Goal: Task Accomplishment & Management: Manage account settings

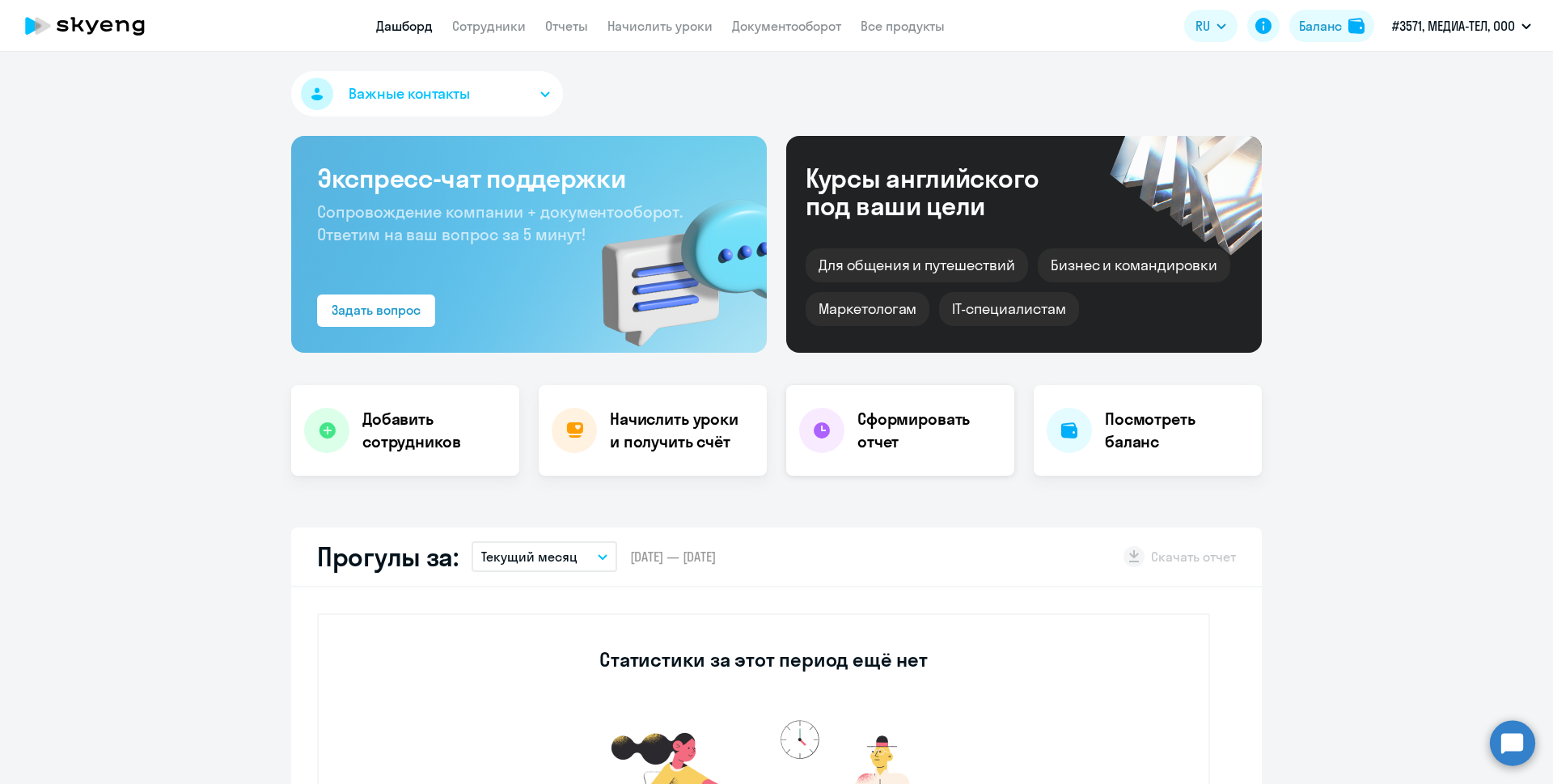
select select "30"
click at [700, 450] on h4 "Начислить уроки и получить счёт" at bounding box center [680, 430] width 141 height 45
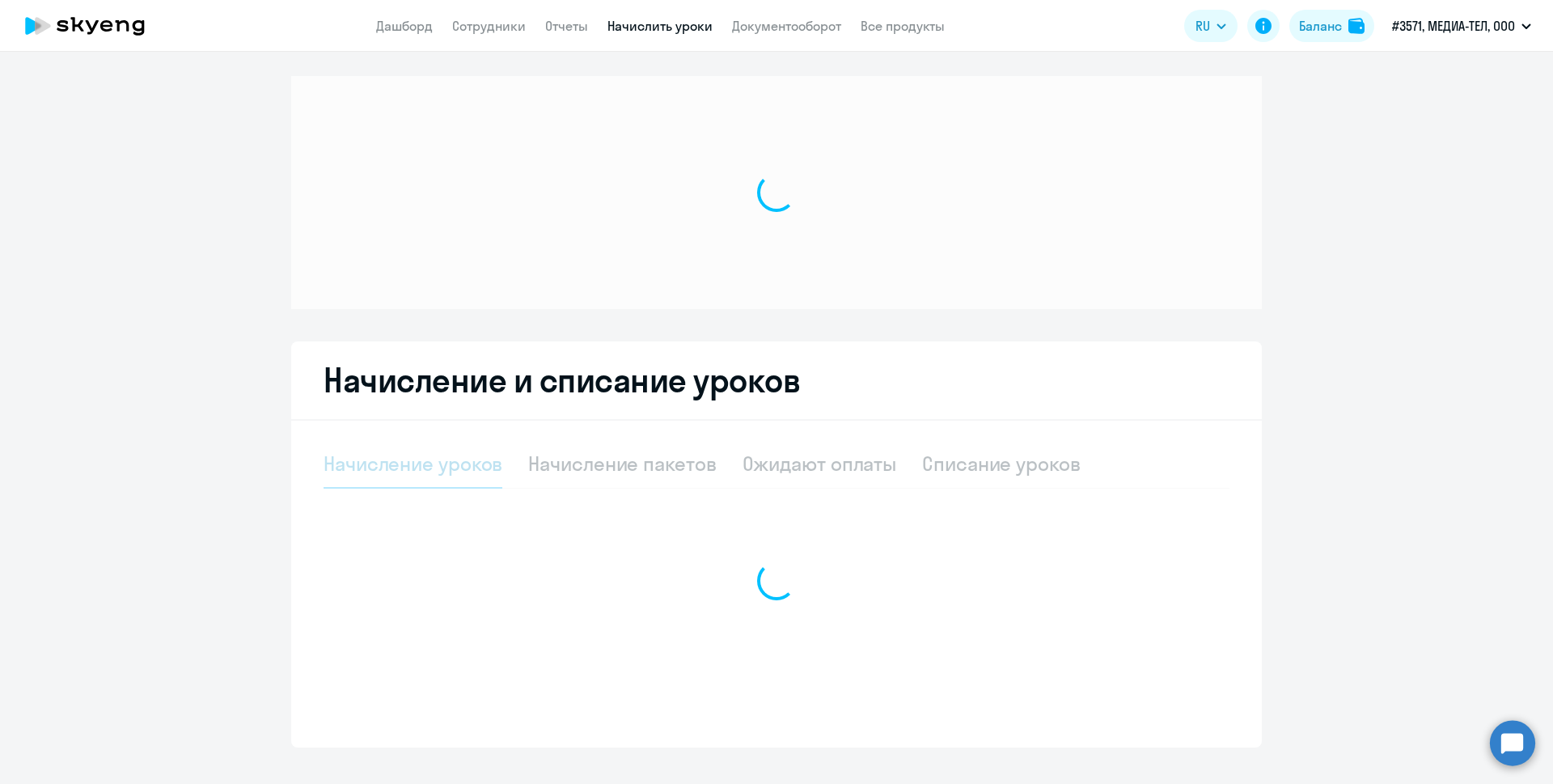
select select "10"
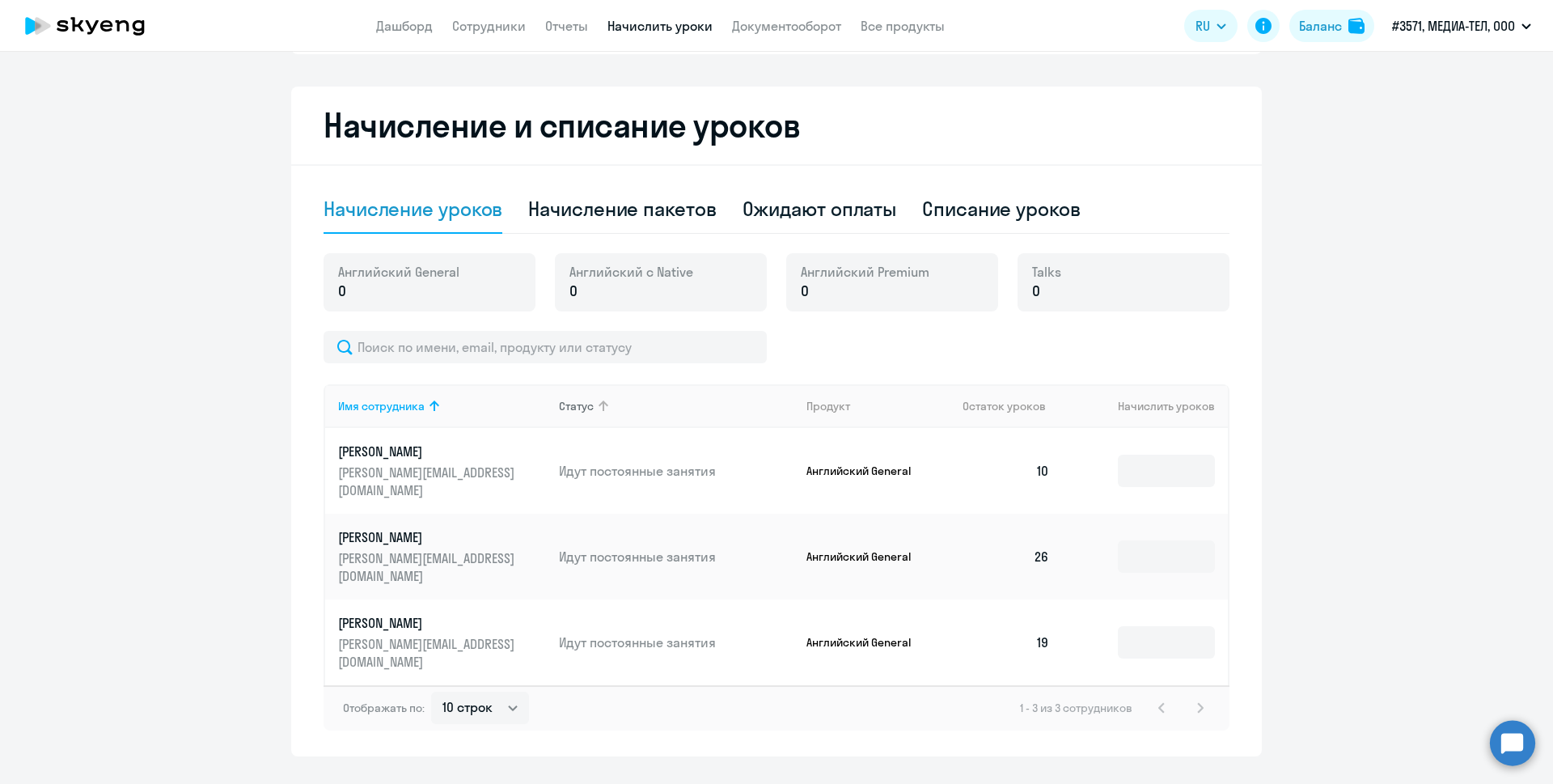
scroll to position [264, 0]
click at [475, 612] on p "[PERSON_NAME]" at bounding box center [428, 621] width 181 height 18
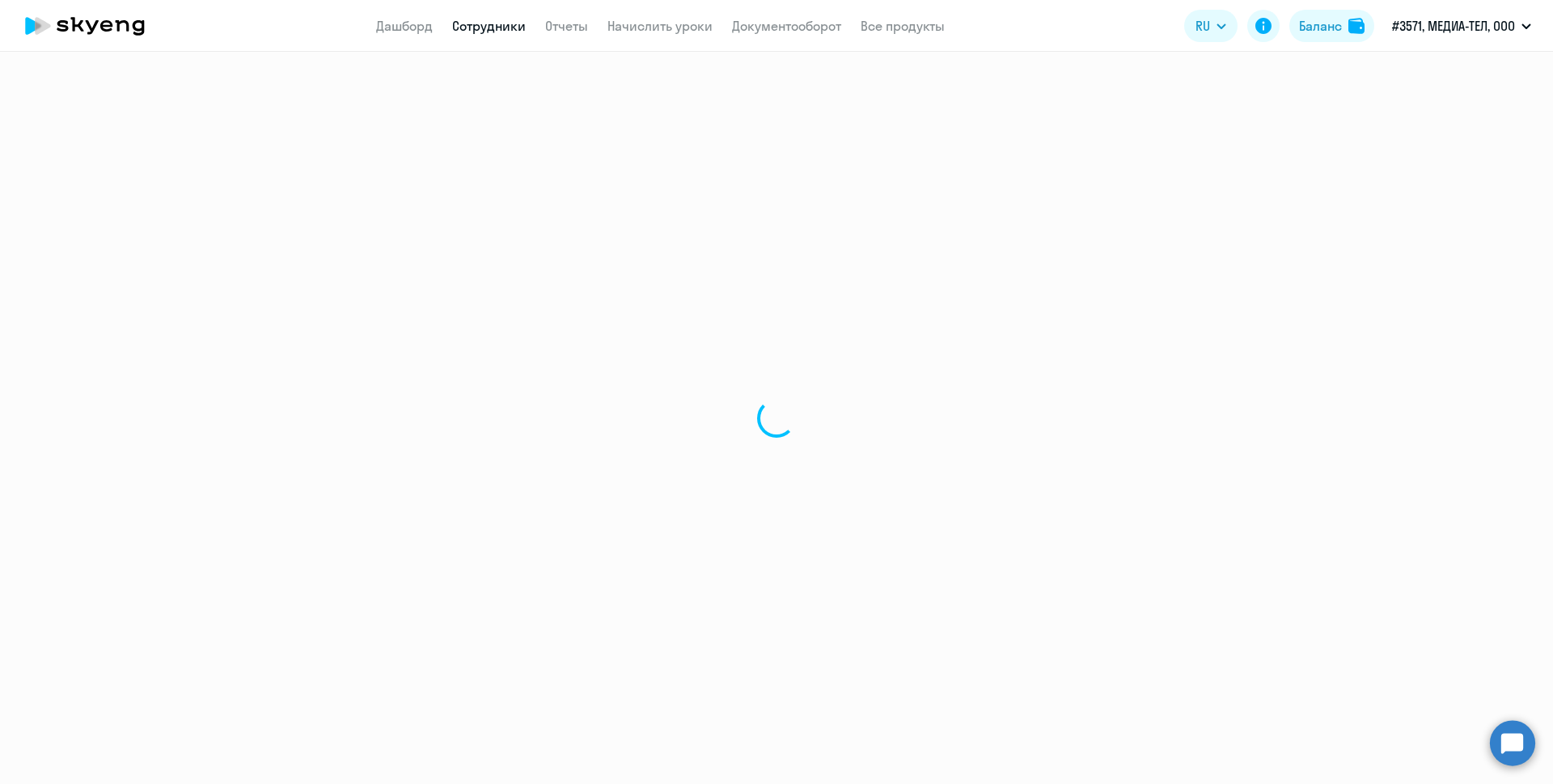
select select "english"
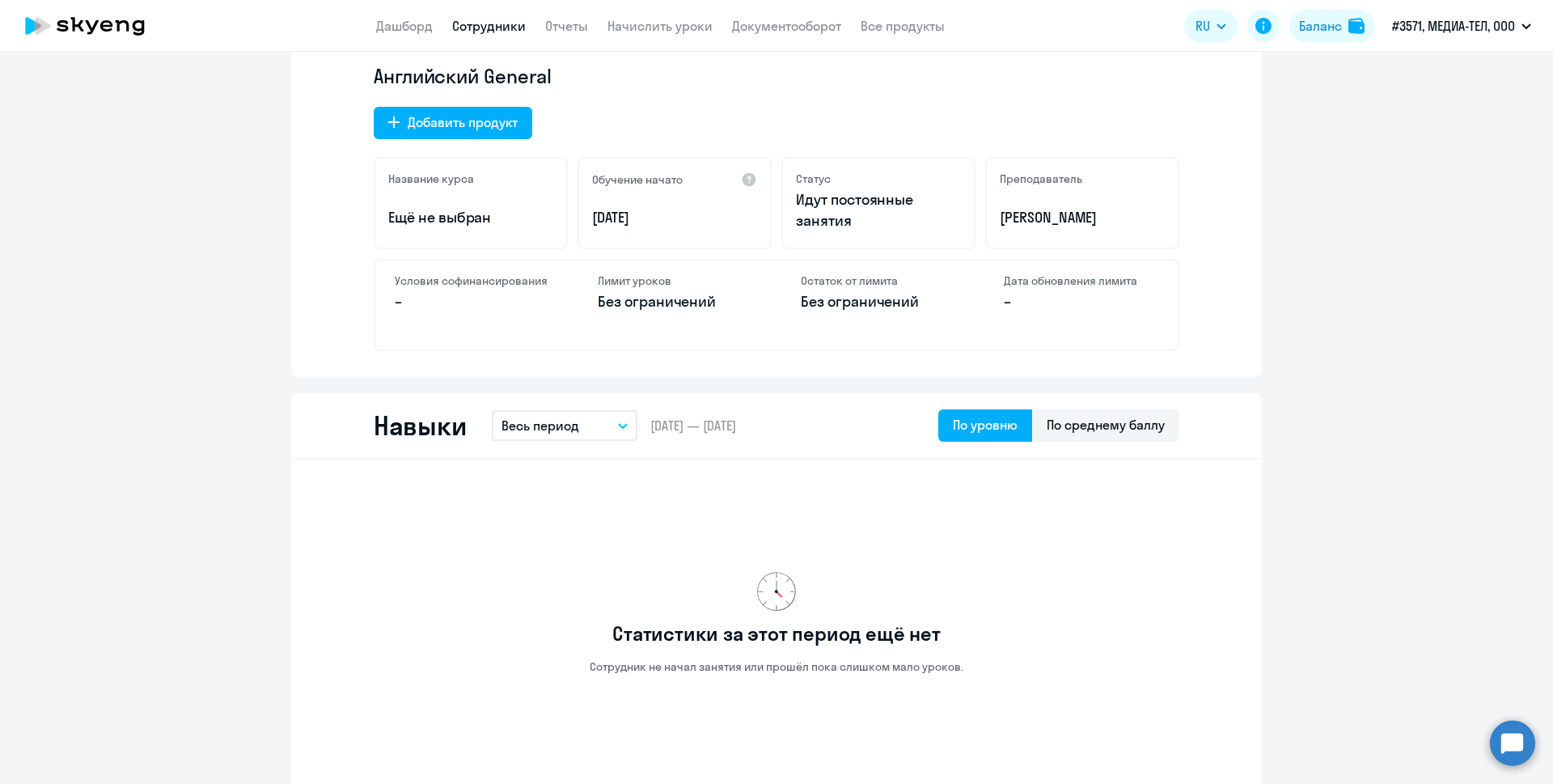
scroll to position [520, 0]
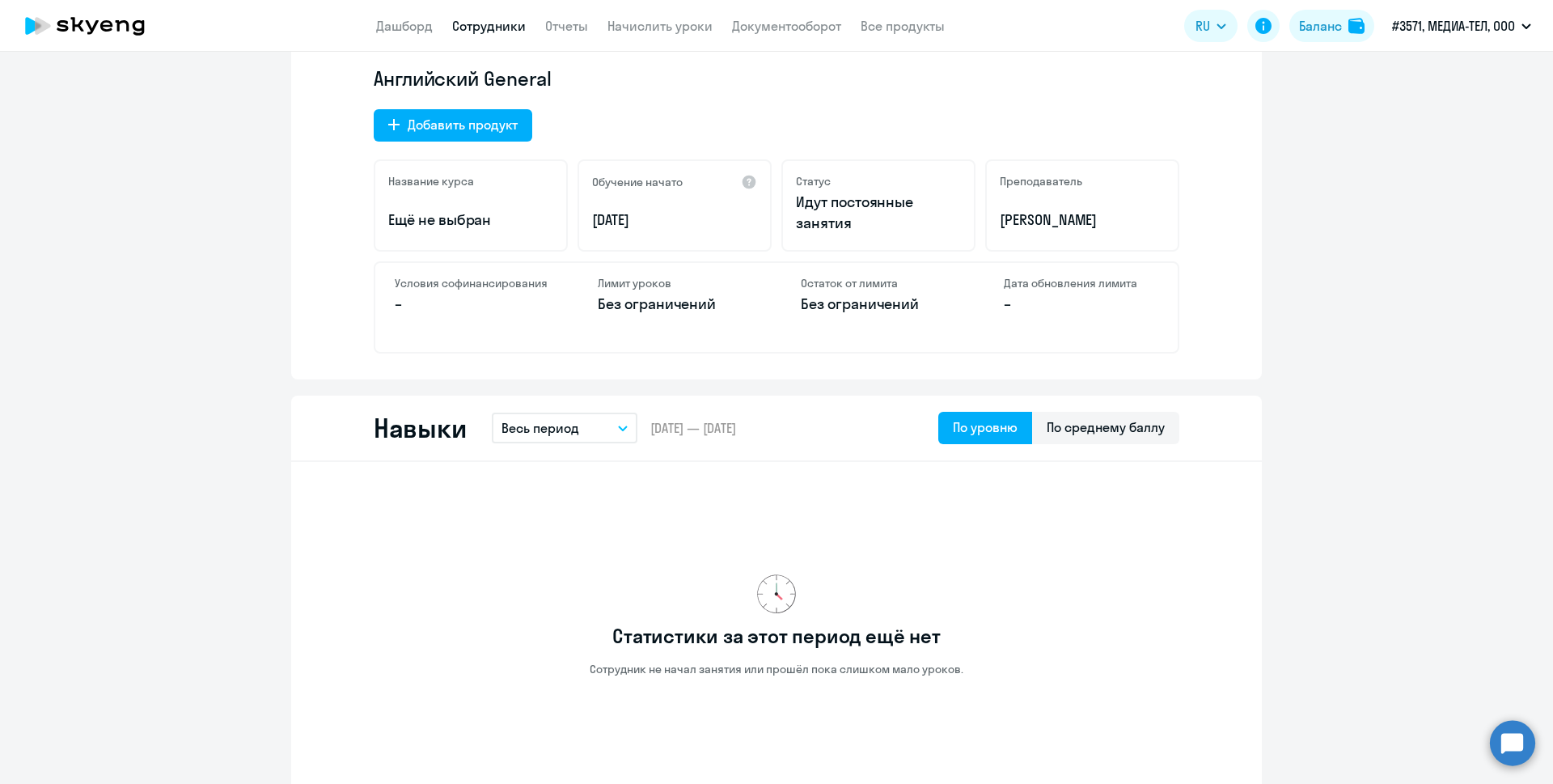
click at [497, 24] on link "Сотрудники" at bounding box center [489, 26] width 74 height 16
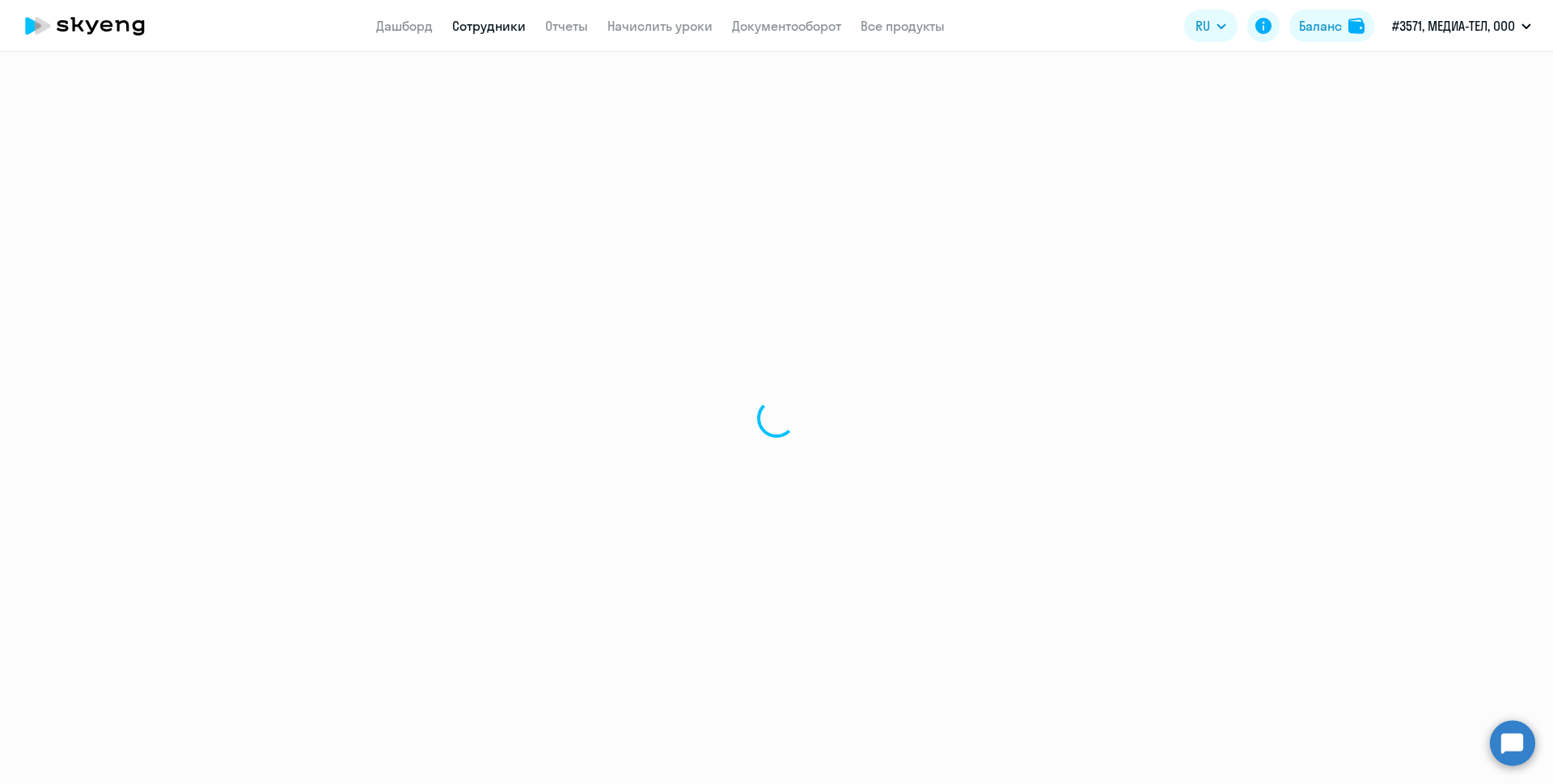
select select "30"
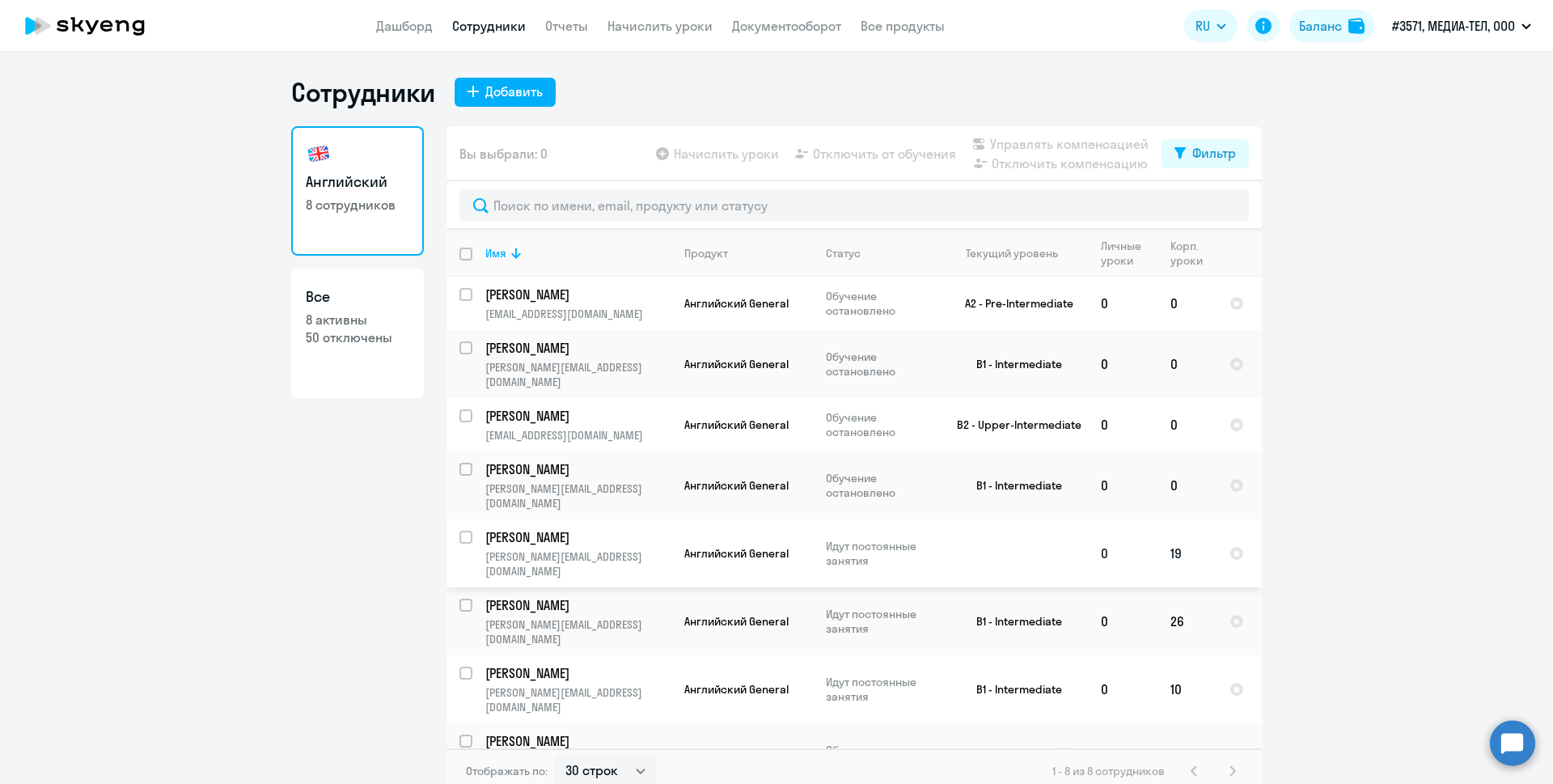
click at [620, 519] on td "[PERSON_NAME] [PERSON_NAME][EMAIL_ADDRESS][DOMAIN_NAME]" at bounding box center [571, 553] width 199 height 68
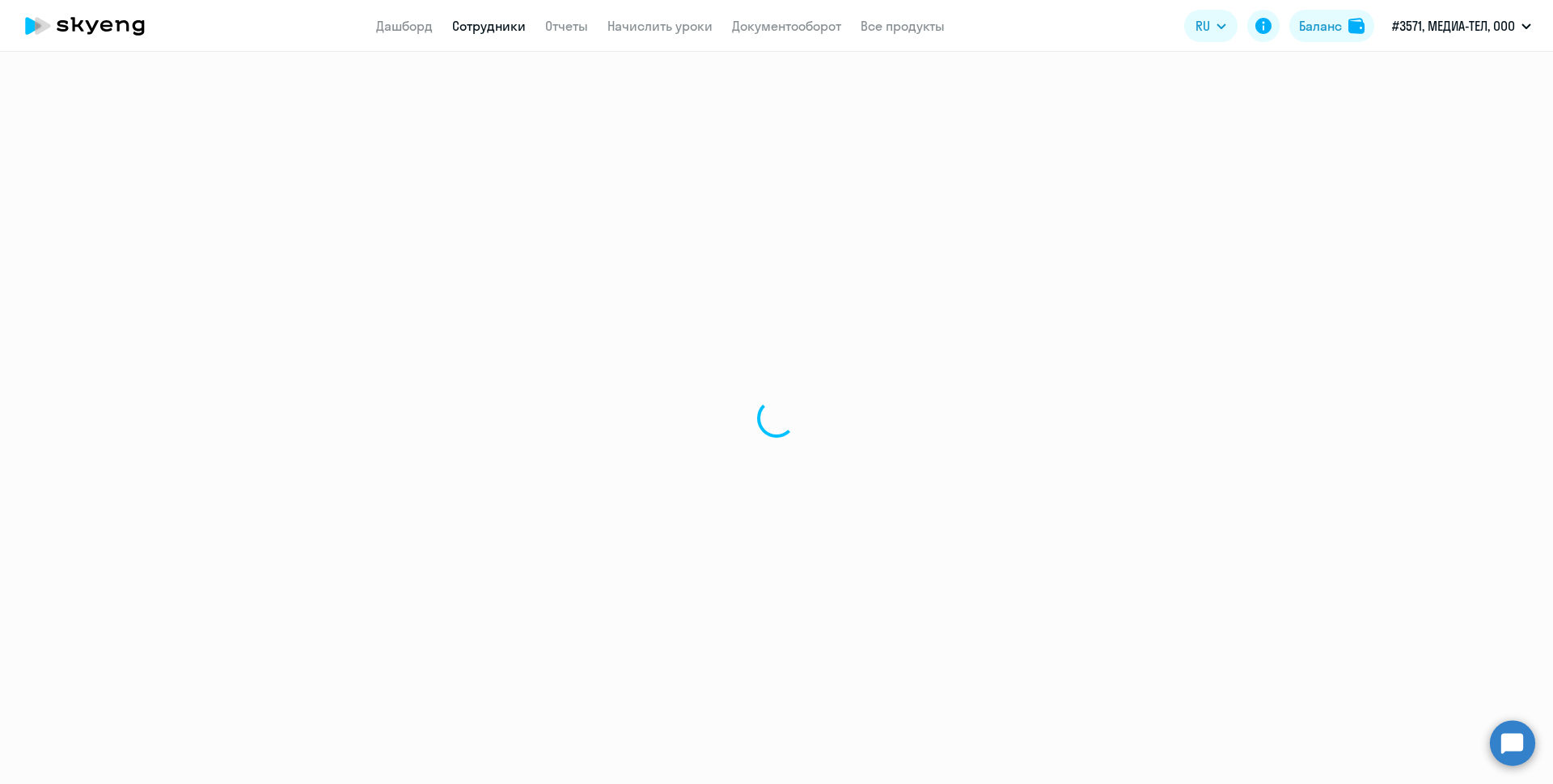
select select "english"
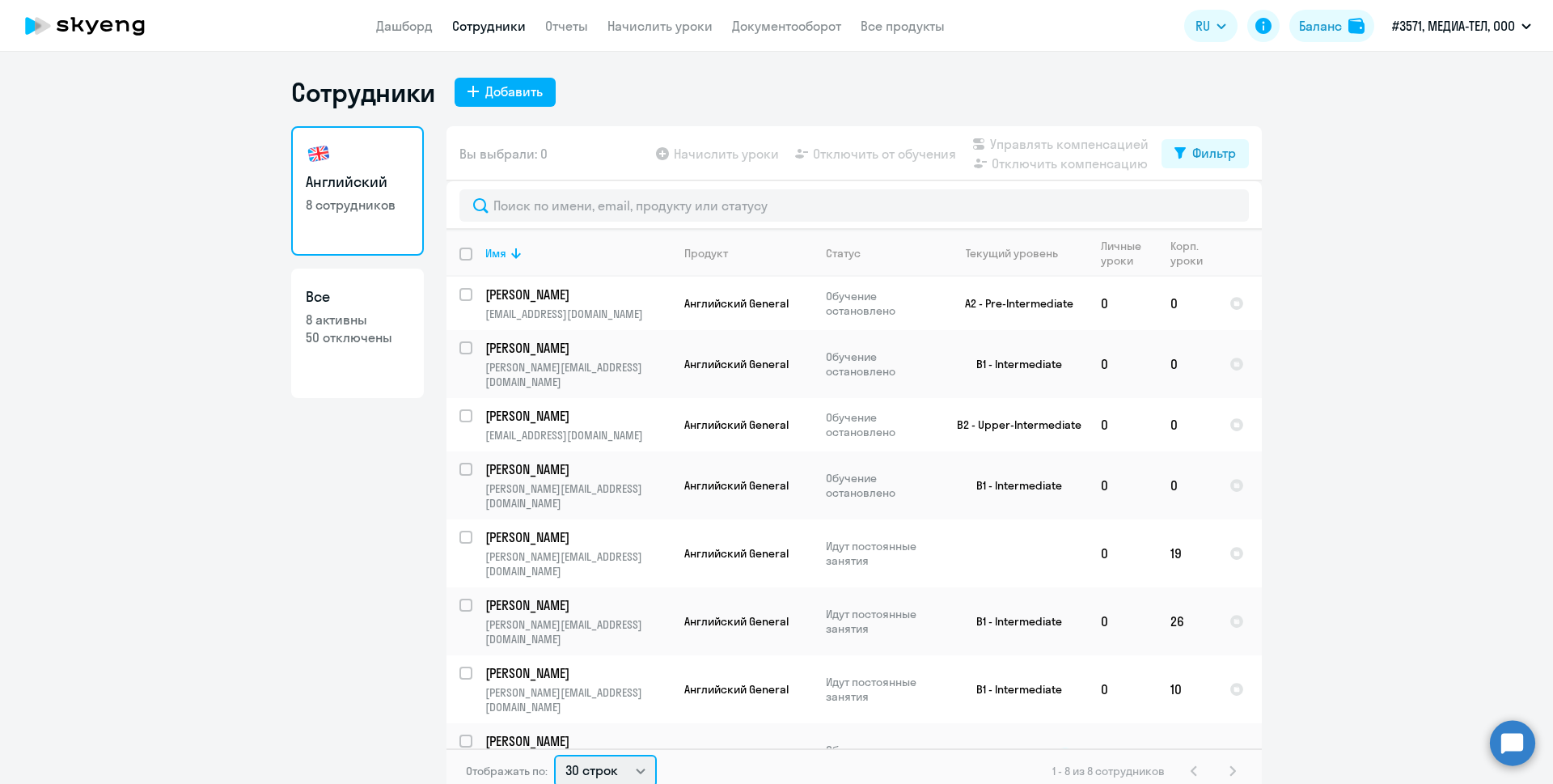
click at [642, 754] on select "30 строк 50 строк 100 строк" at bounding box center [605, 770] width 103 height 32
select select "50"
click at [554, 754] on select "30 строк 50 строк 100 строк" at bounding box center [605, 770] width 103 height 32
click at [269, 487] on ng-component "Сотрудники Добавить Английский 8 сотрудников Все 8 активны 50 отключены Вы выбр…" at bounding box center [776, 434] width 1553 height 717
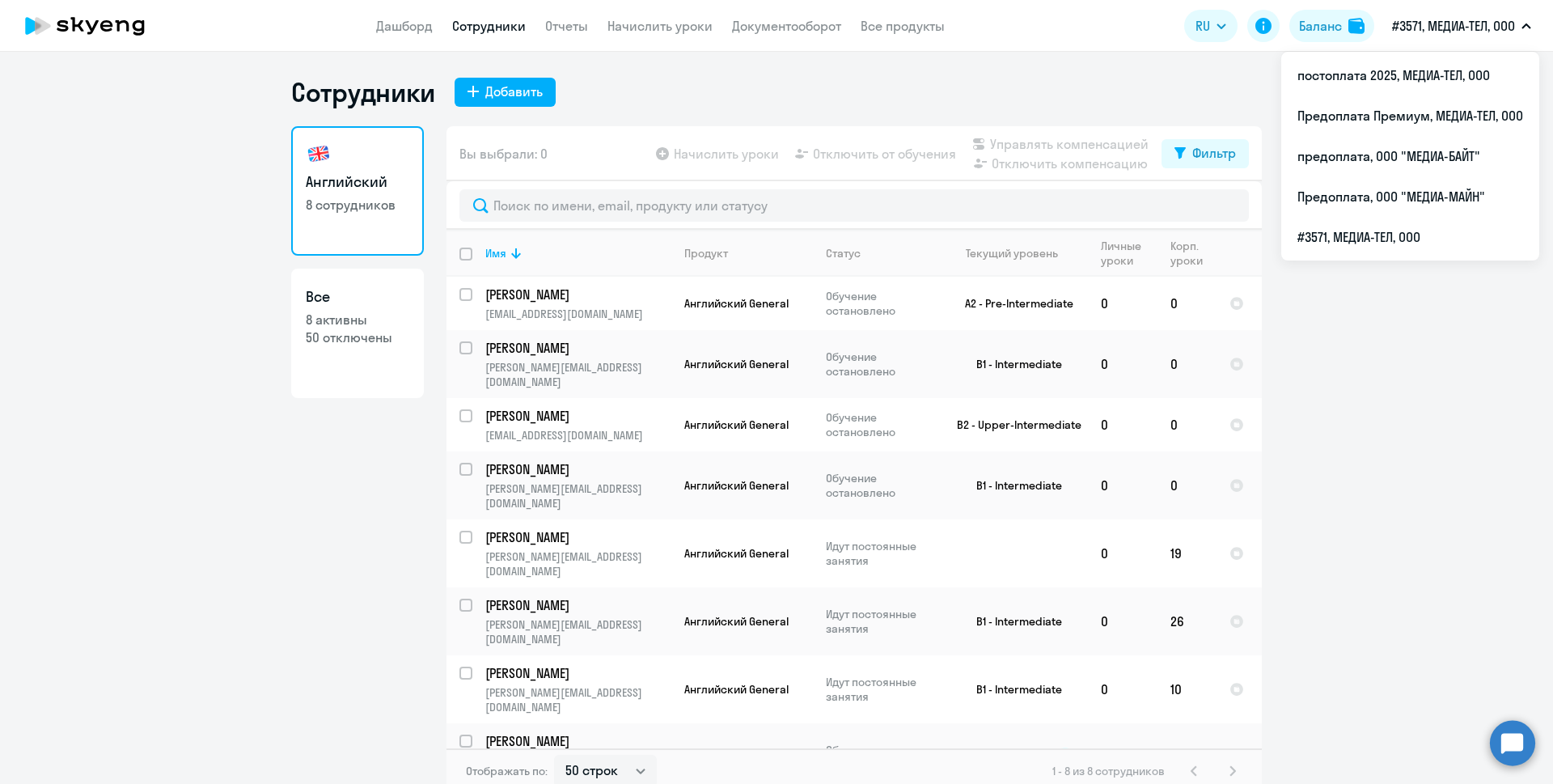
click at [1456, 23] on p "#3571, МЕДИА-ТЕЛ, ООО" at bounding box center [1453, 25] width 123 height 19
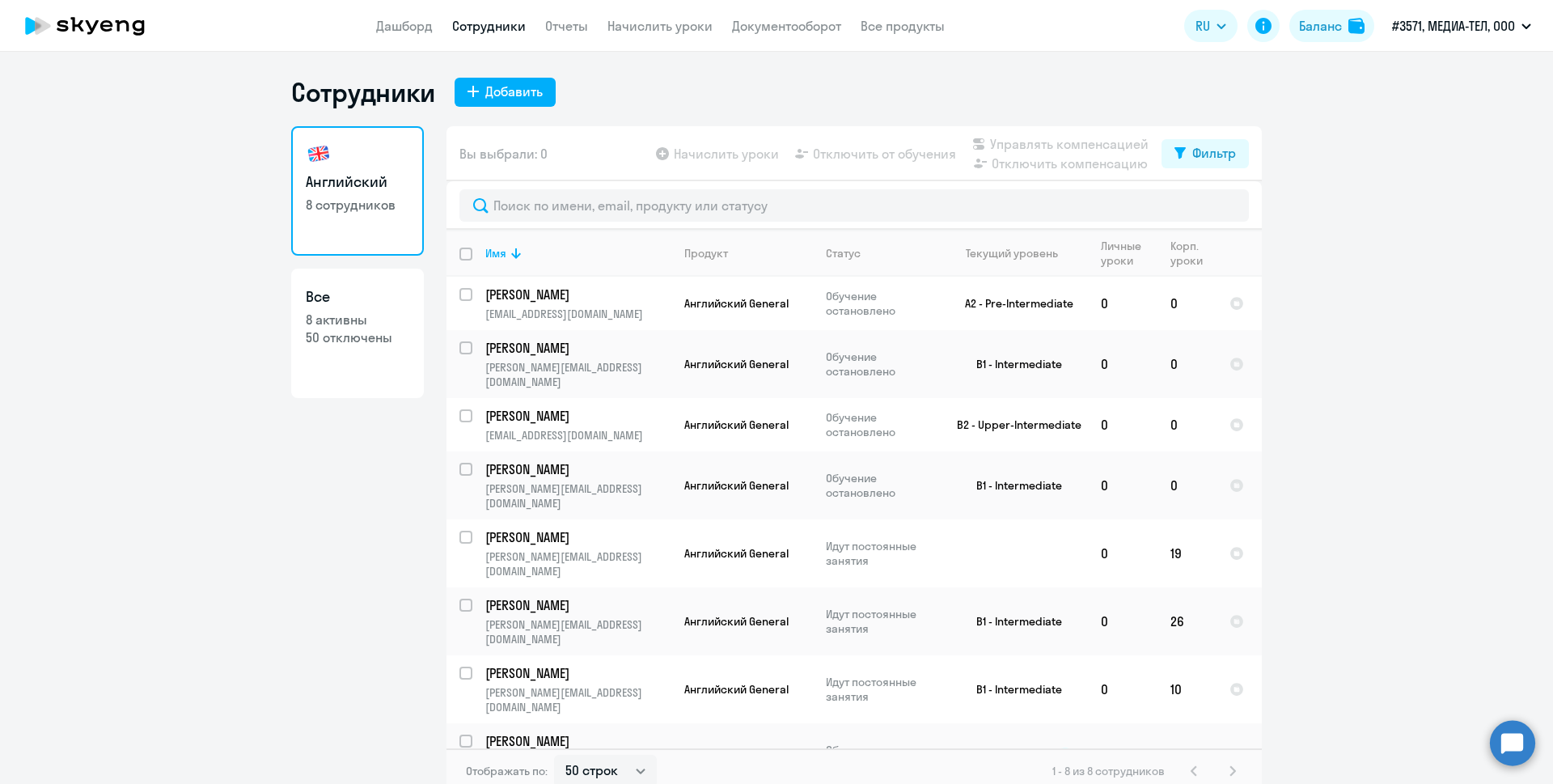
click at [1456, 23] on p "#3571, МЕДИА-ТЕЛ, ООО" at bounding box center [1453, 25] width 123 height 19
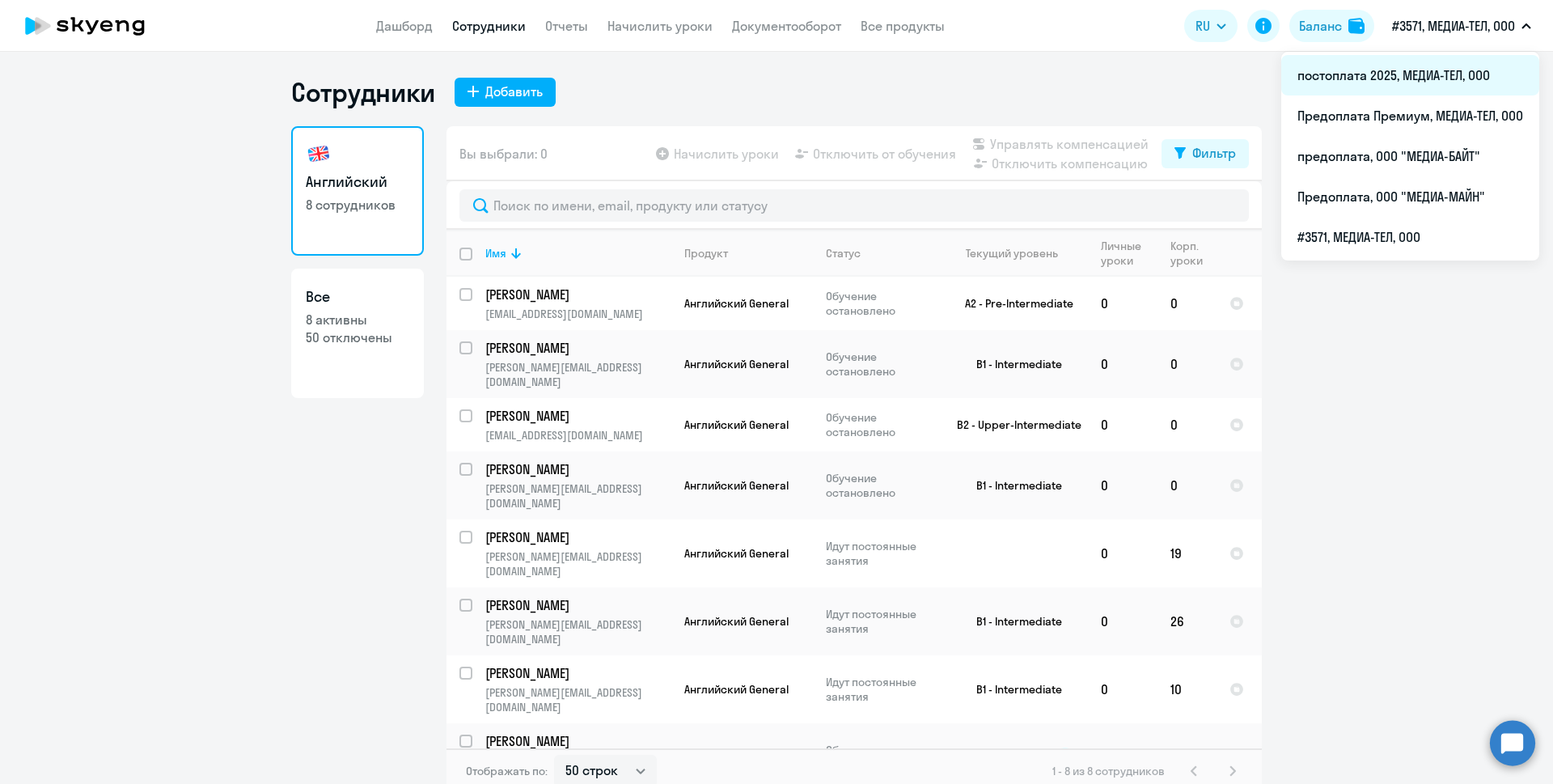
click at [1431, 77] on li "постоплата 2025, МЕДИА-ТЕЛ, ООО" at bounding box center [1410, 75] width 258 height 40
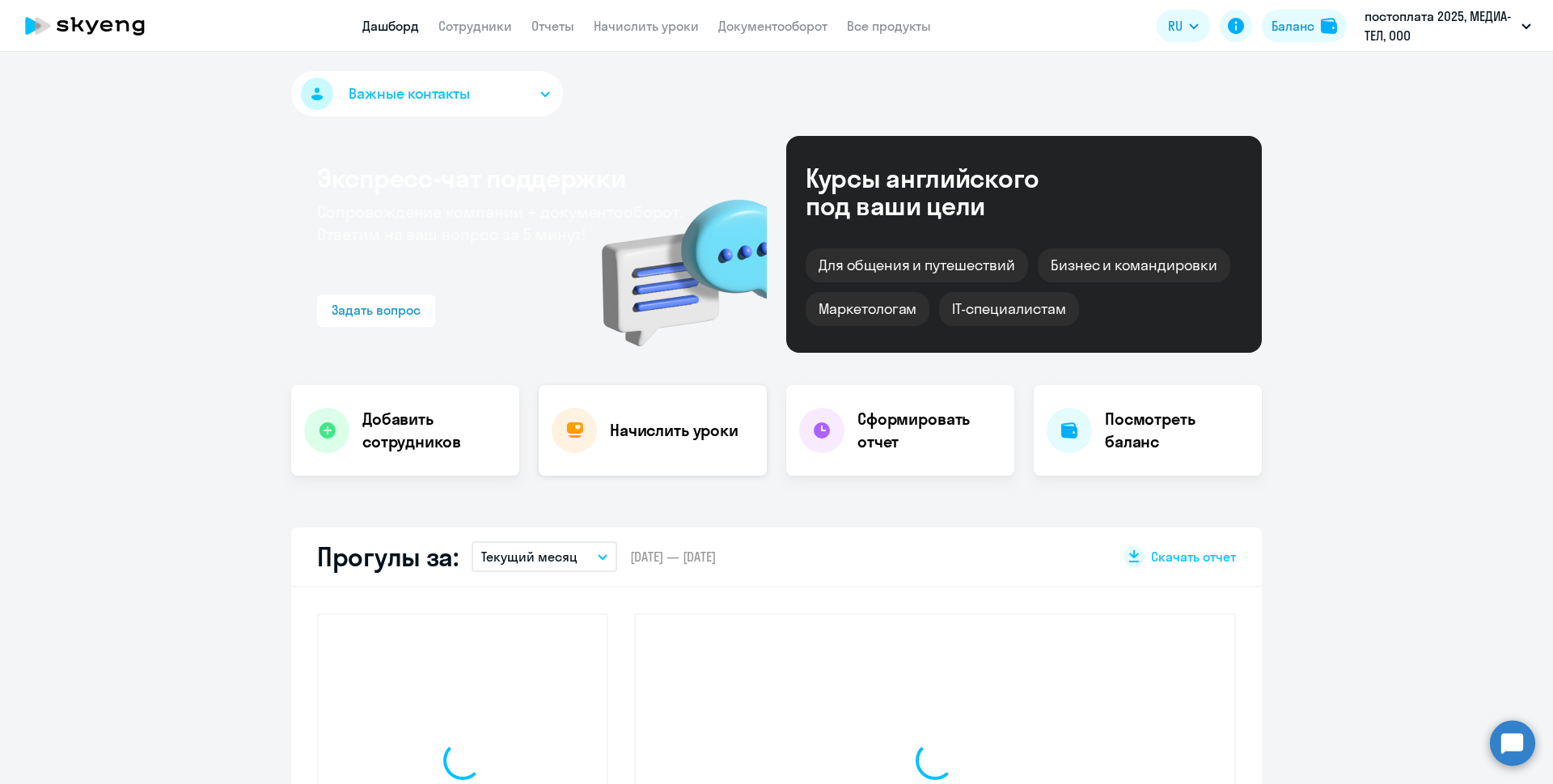
select select "30"
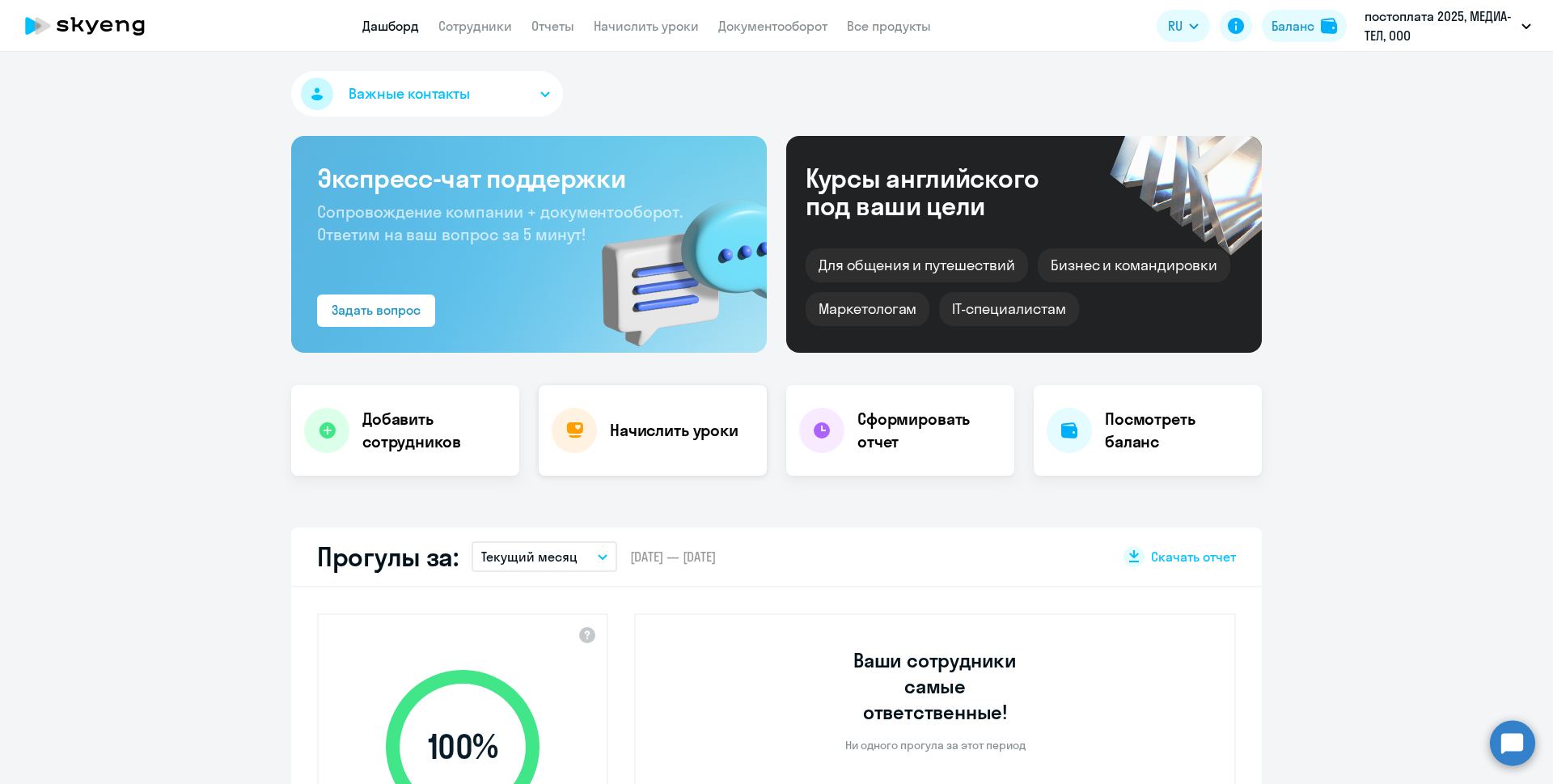
click at [670, 431] on h4 "Начислить уроки" at bounding box center [674, 430] width 129 height 23
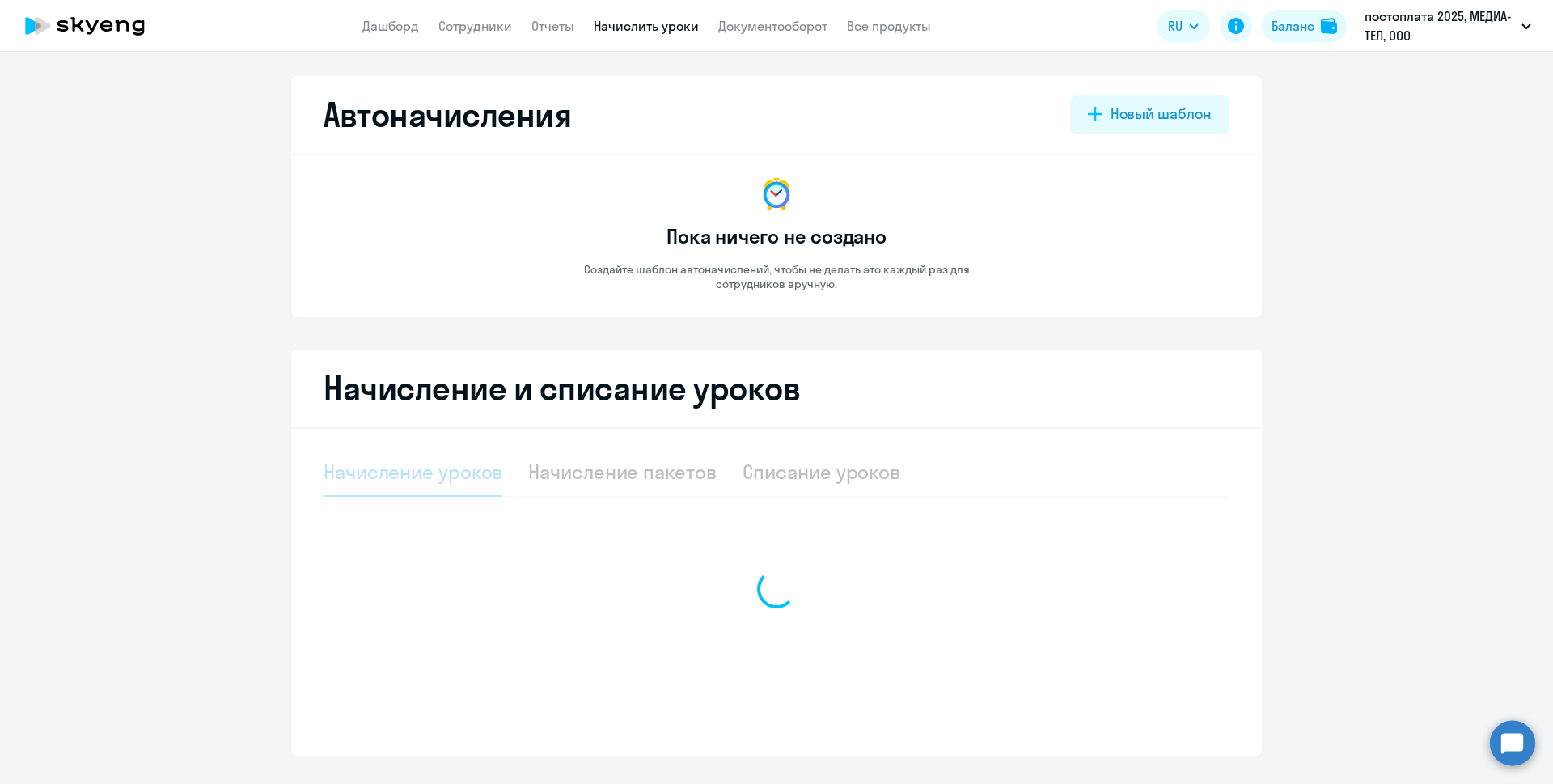
select select "10"
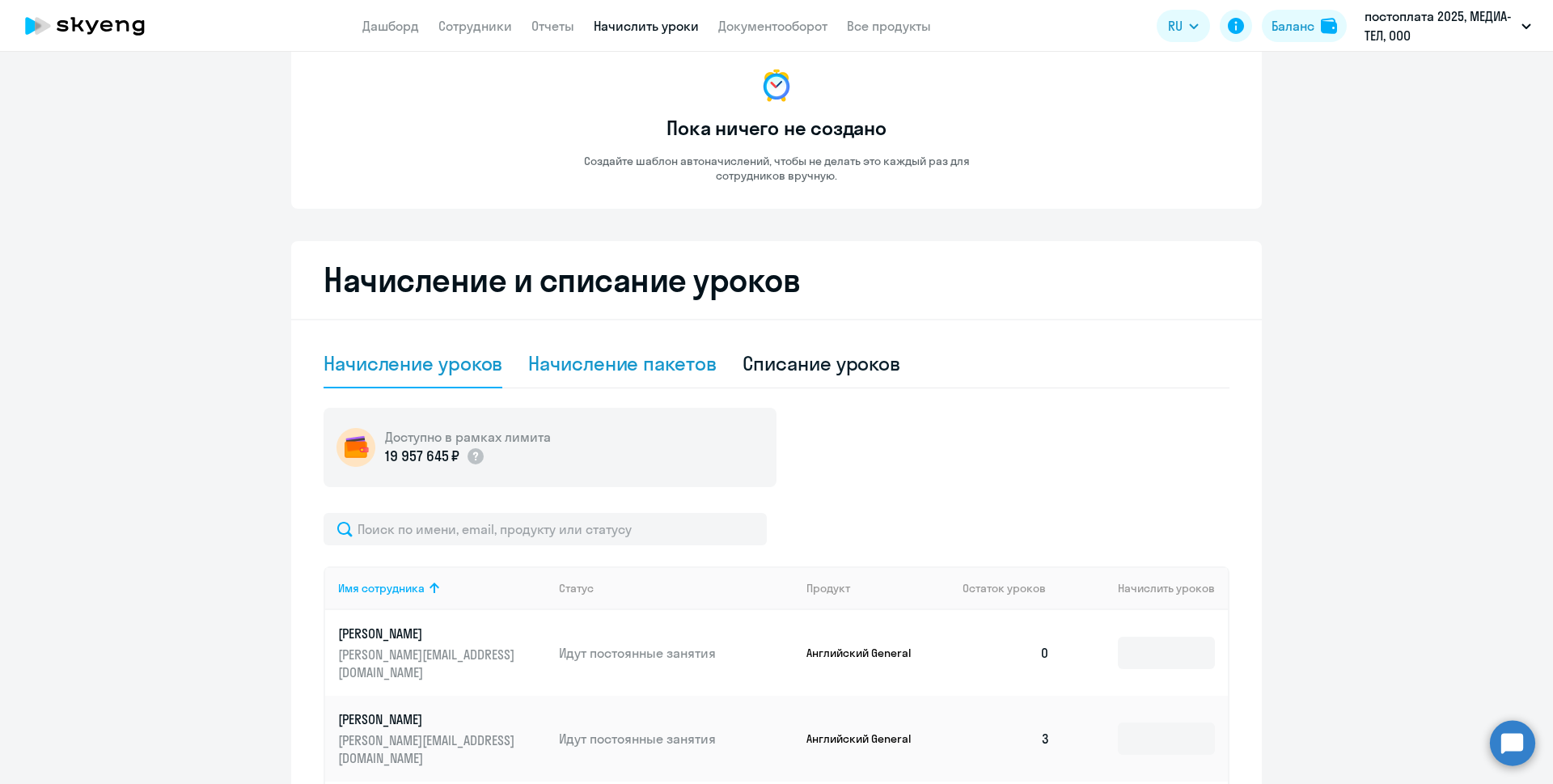
scroll to position [323, 0]
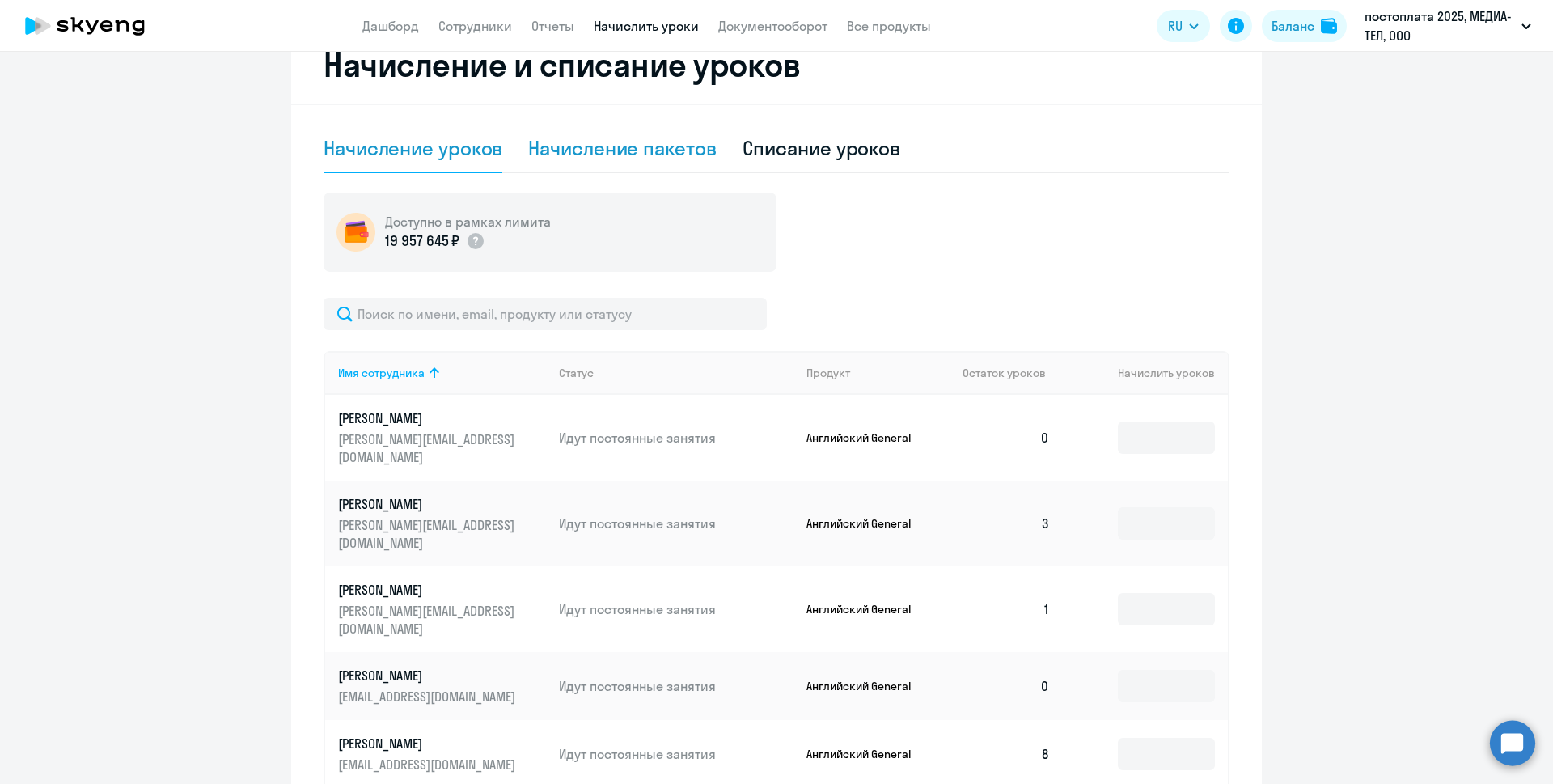
click at [628, 153] on div "Начисление пакетов" at bounding box center [622, 148] width 188 height 26
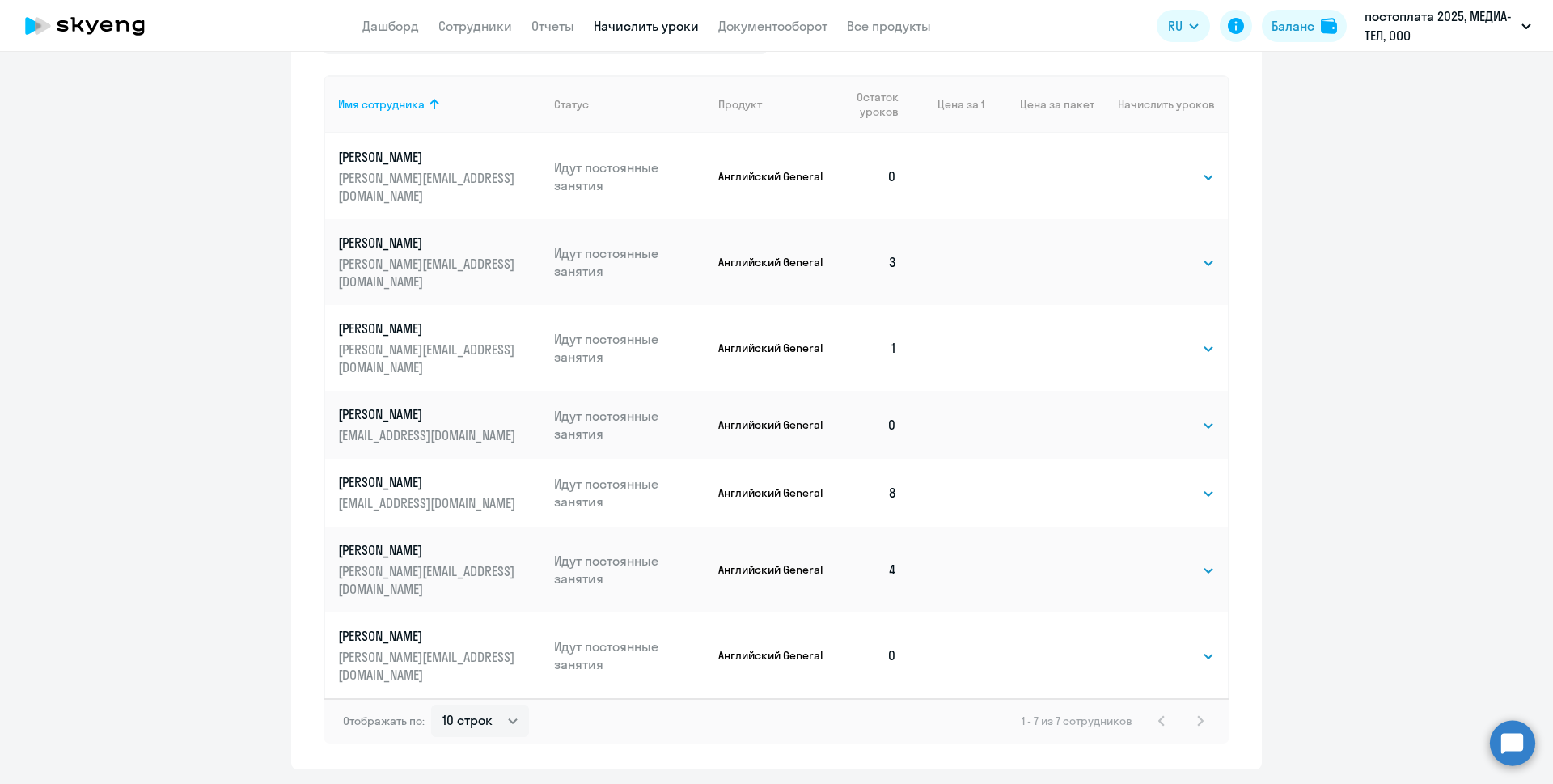
scroll to position [632, 0]
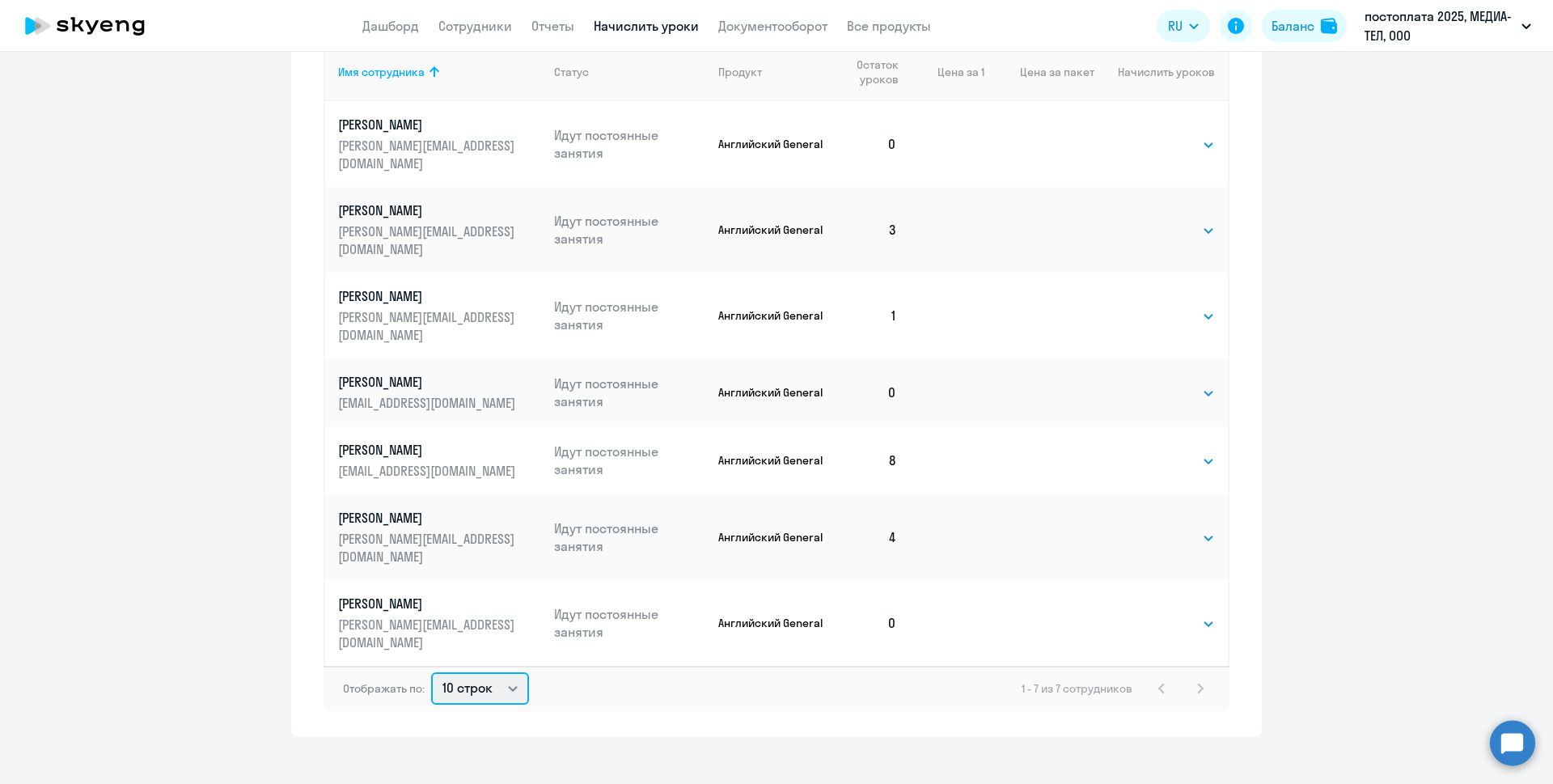
click at [505, 672] on select "10 строк 30 строк 50 строк" at bounding box center [480, 688] width 98 height 32
select select "30"
click at [431, 672] on select "10 строк 30 строк 50 строк" at bounding box center [480, 688] width 98 height 32
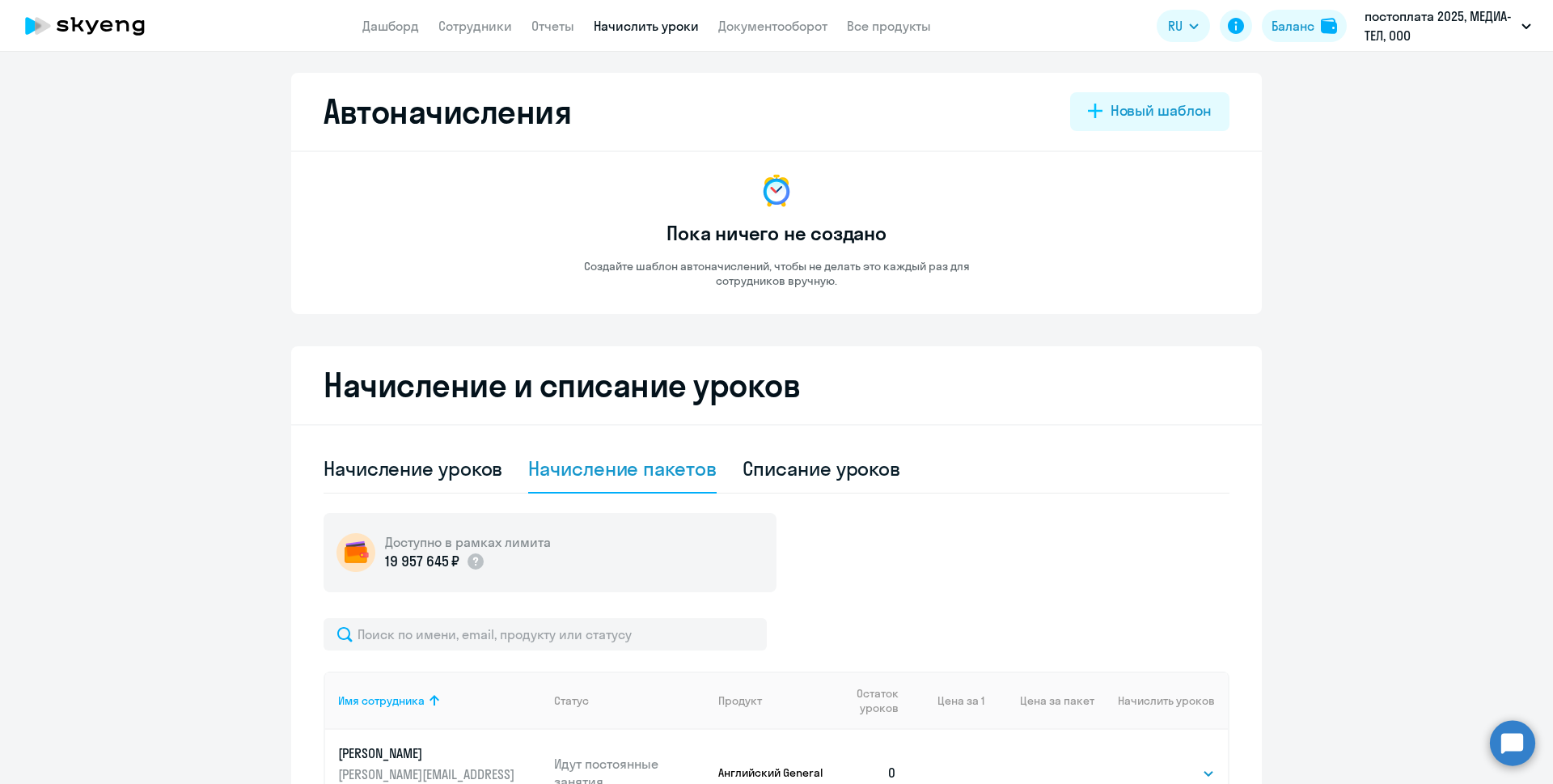
scroll to position [0, 0]
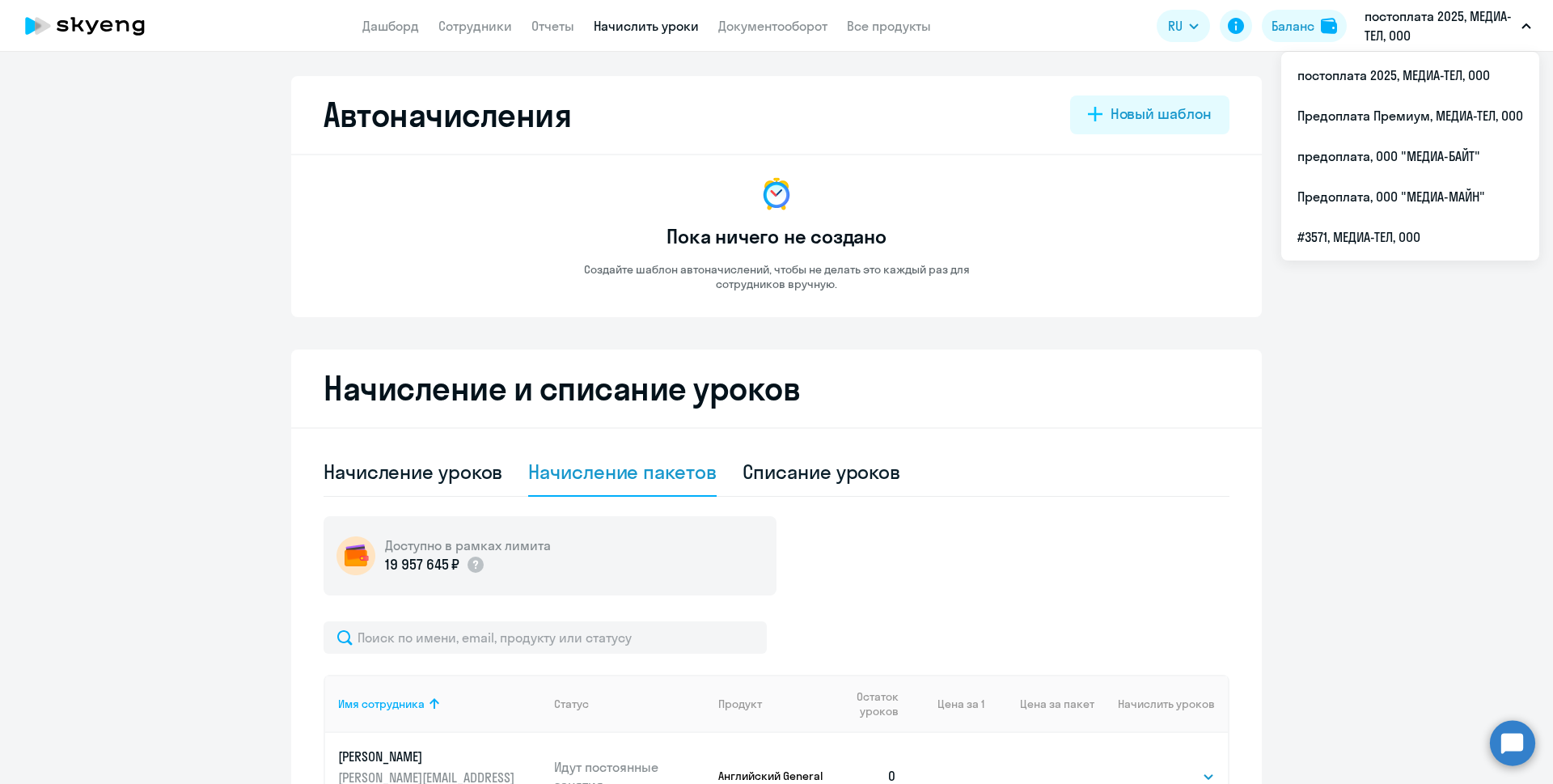
click at [1367, 18] on p "постоплата 2025, МЕДИА-ТЕЛ, ООО" at bounding box center [1439, 25] width 150 height 39
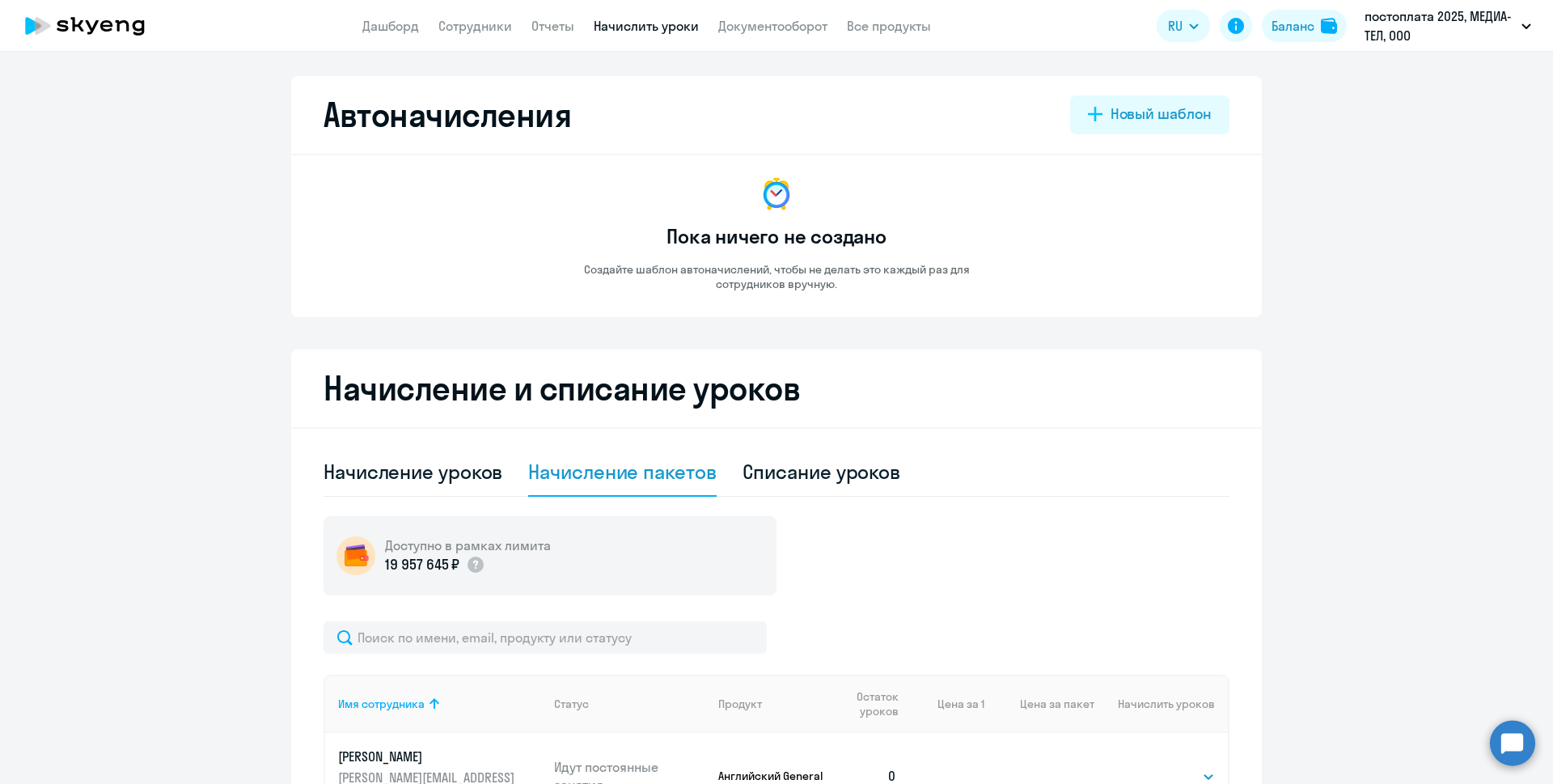
click at [1367, 18] on p "постоплата 2025, МЕДИА-ТЕЛ, ООО" at bounding box center [1439, 25] width 150 height 39
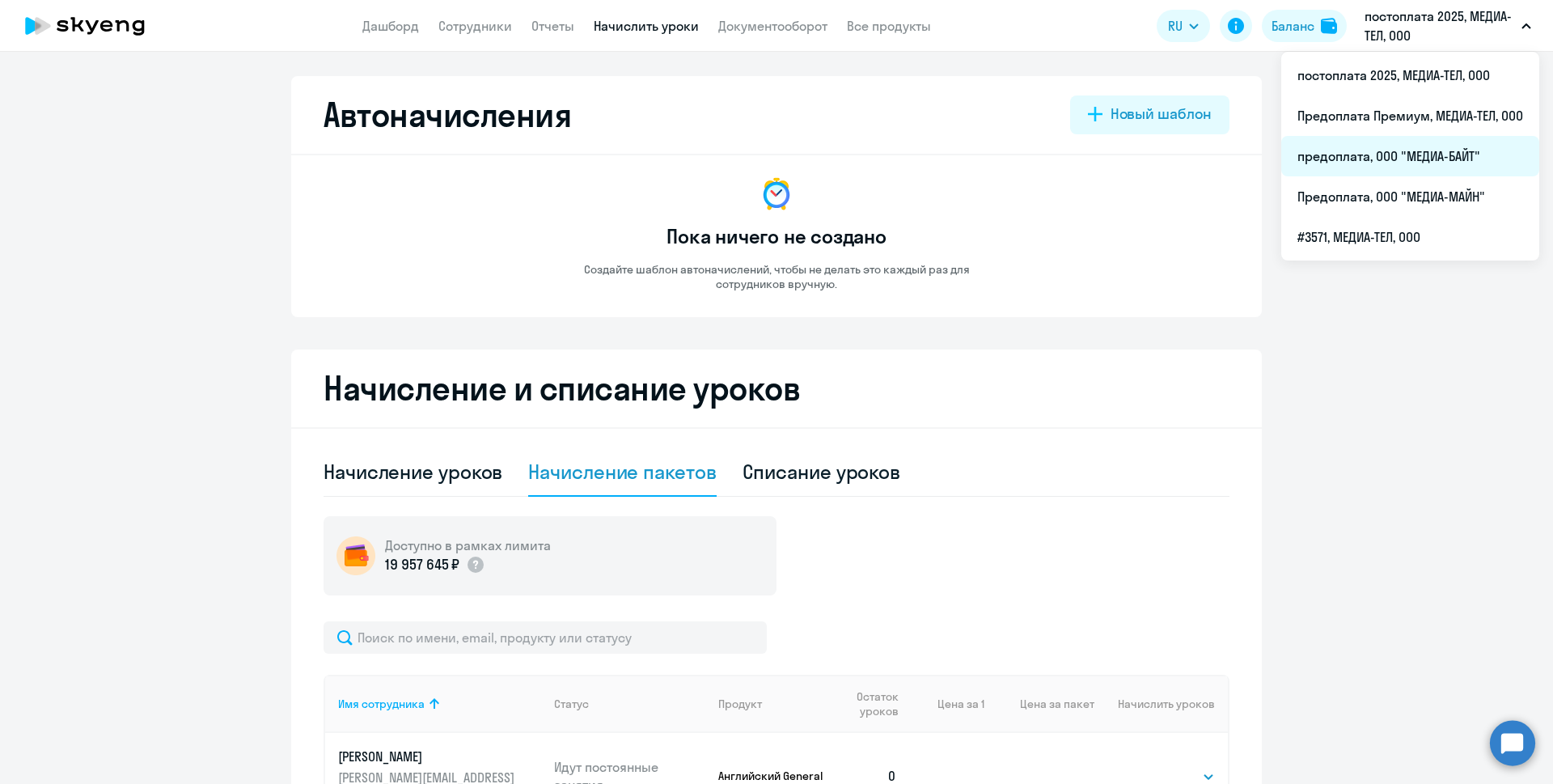
click at [1376, 163] on li "предоплата, ООО "МЕДИА-БАЙТ"" at bounding box center [1410, 156] width 258 height 40
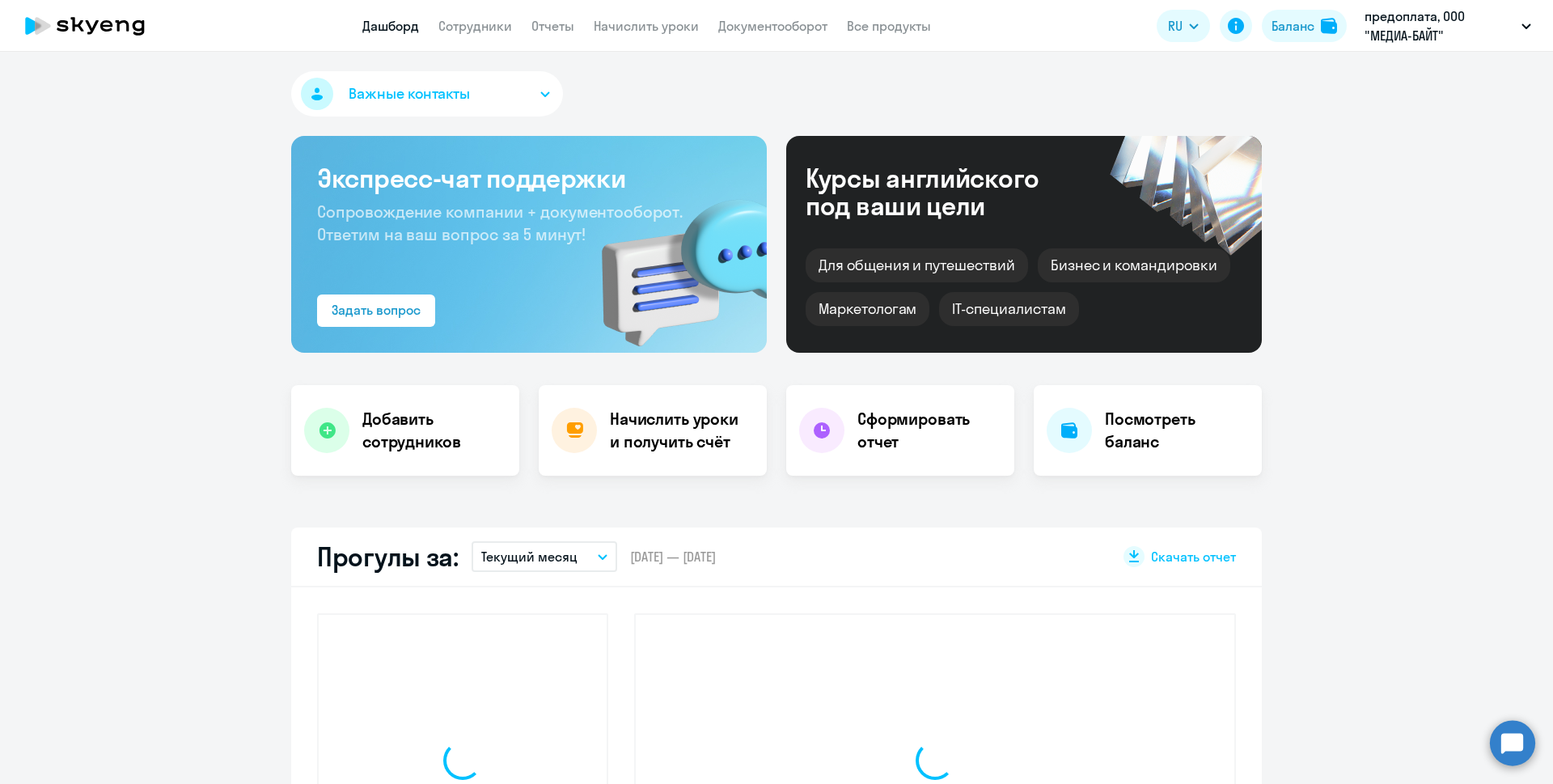
select select "30"
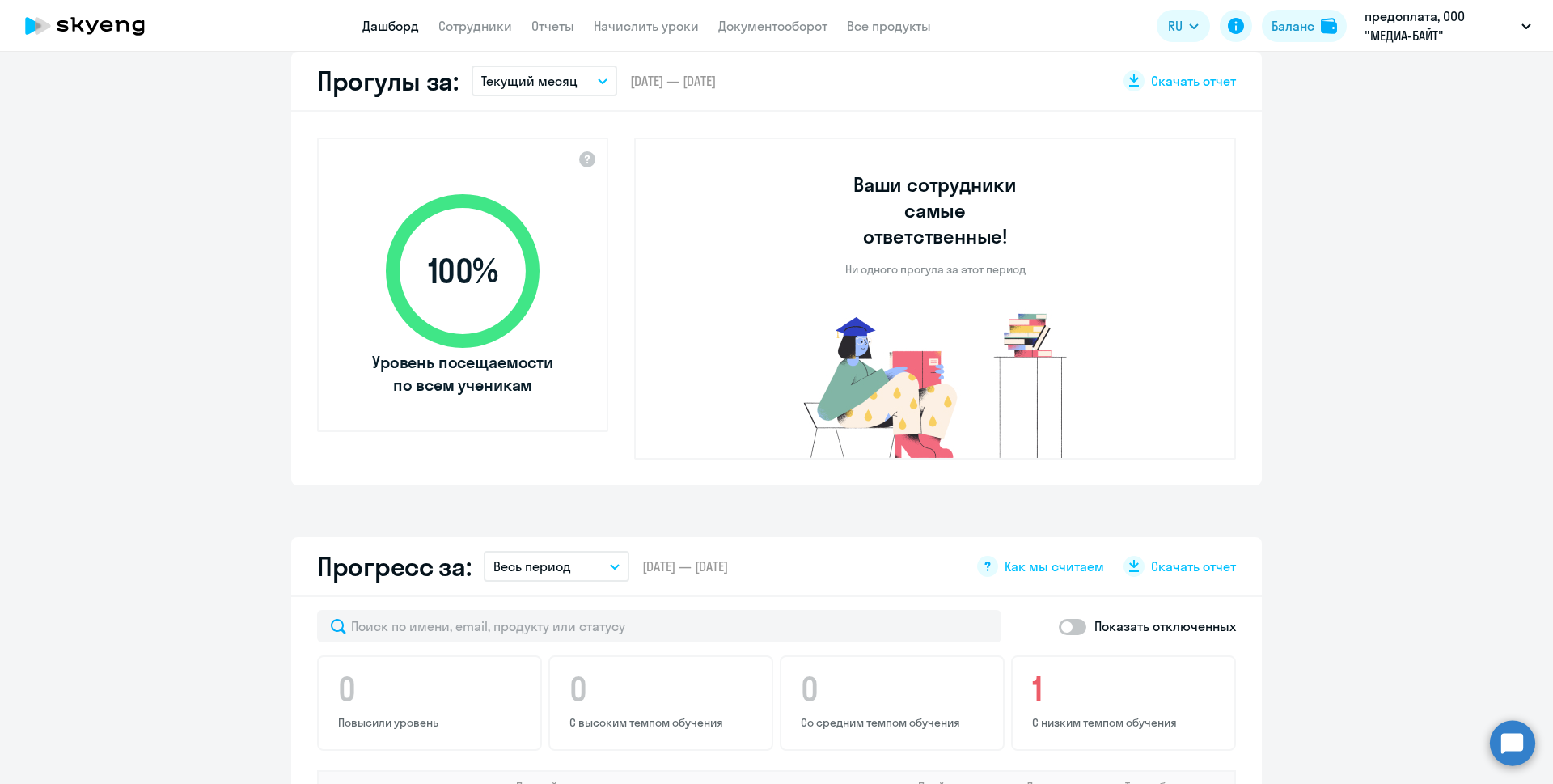
scroll to position [243, 0]
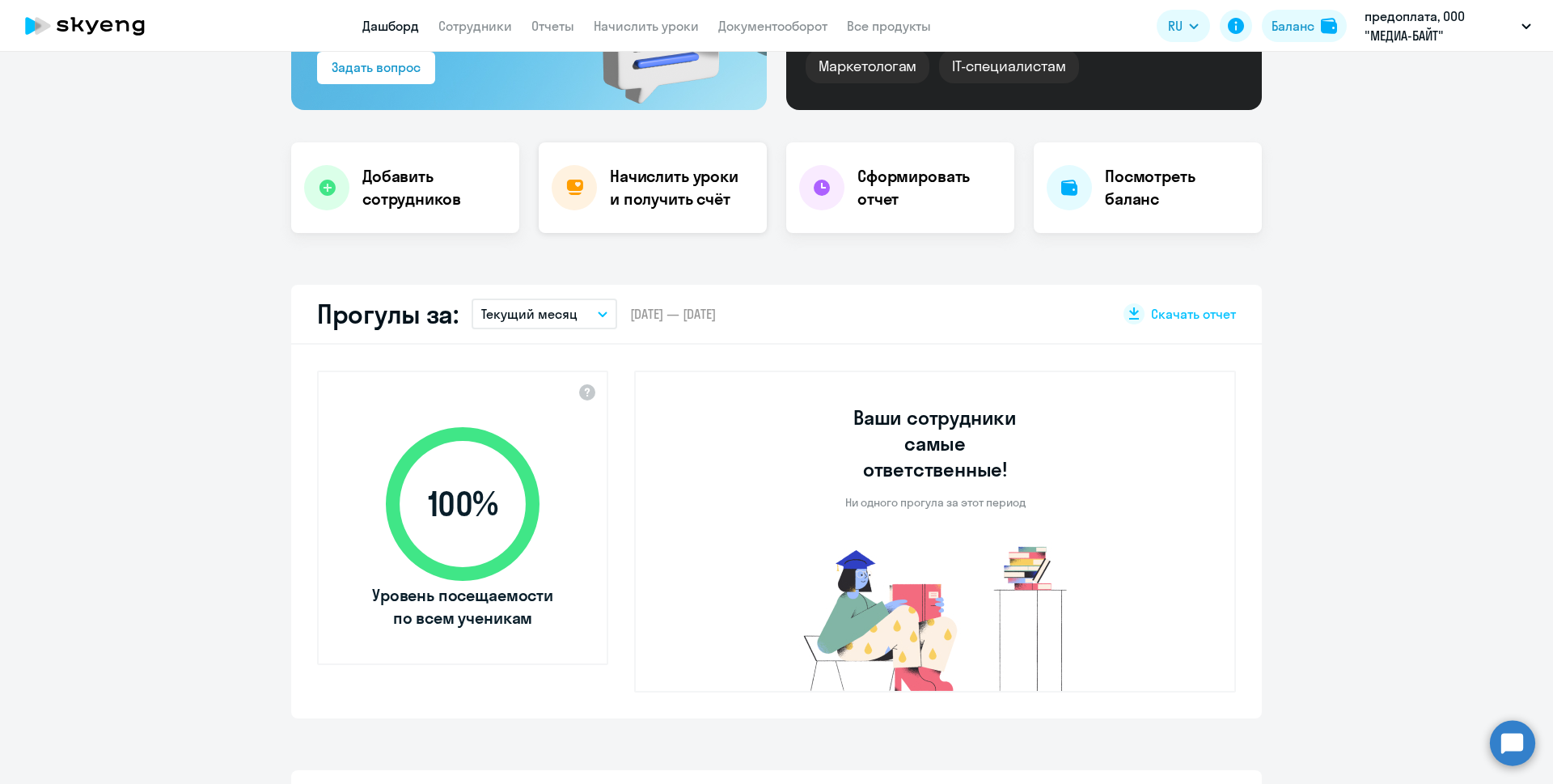
click at [678, 198] on h4 "Начислить уроки и получить счёт" at bounding box center [680, 187] width 141 height 45
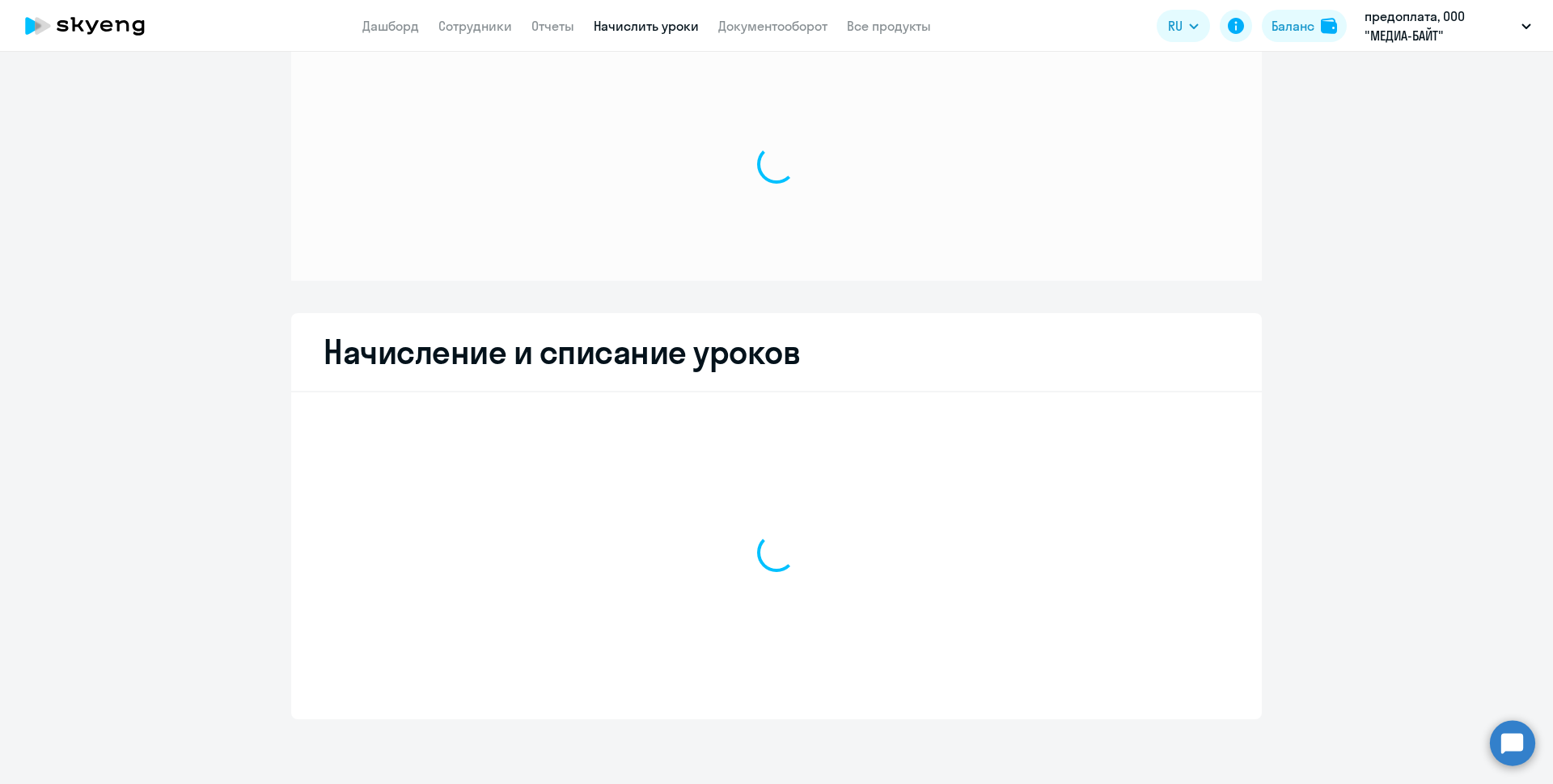
scroll to position [28, 0]
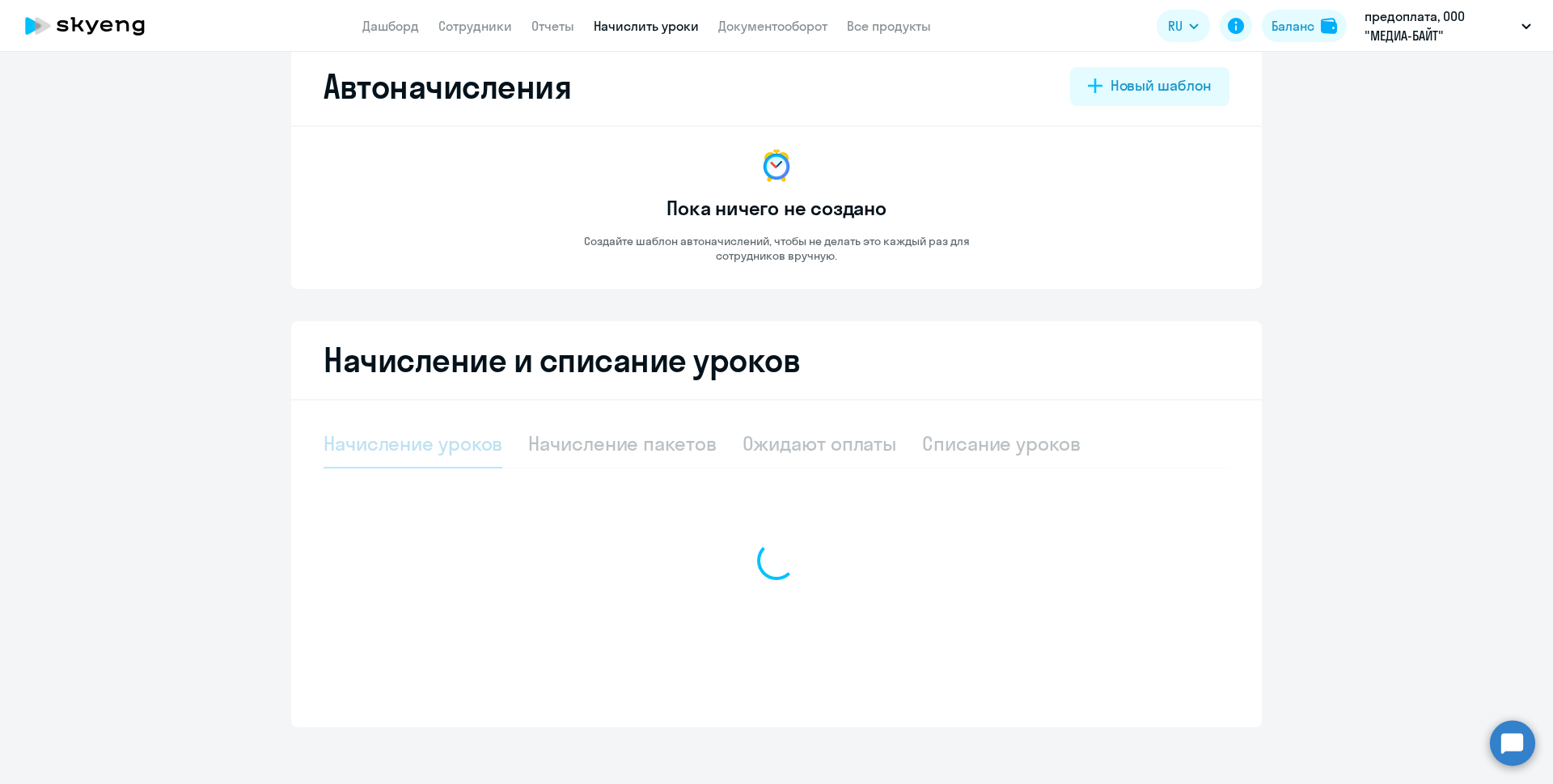
select select "10"
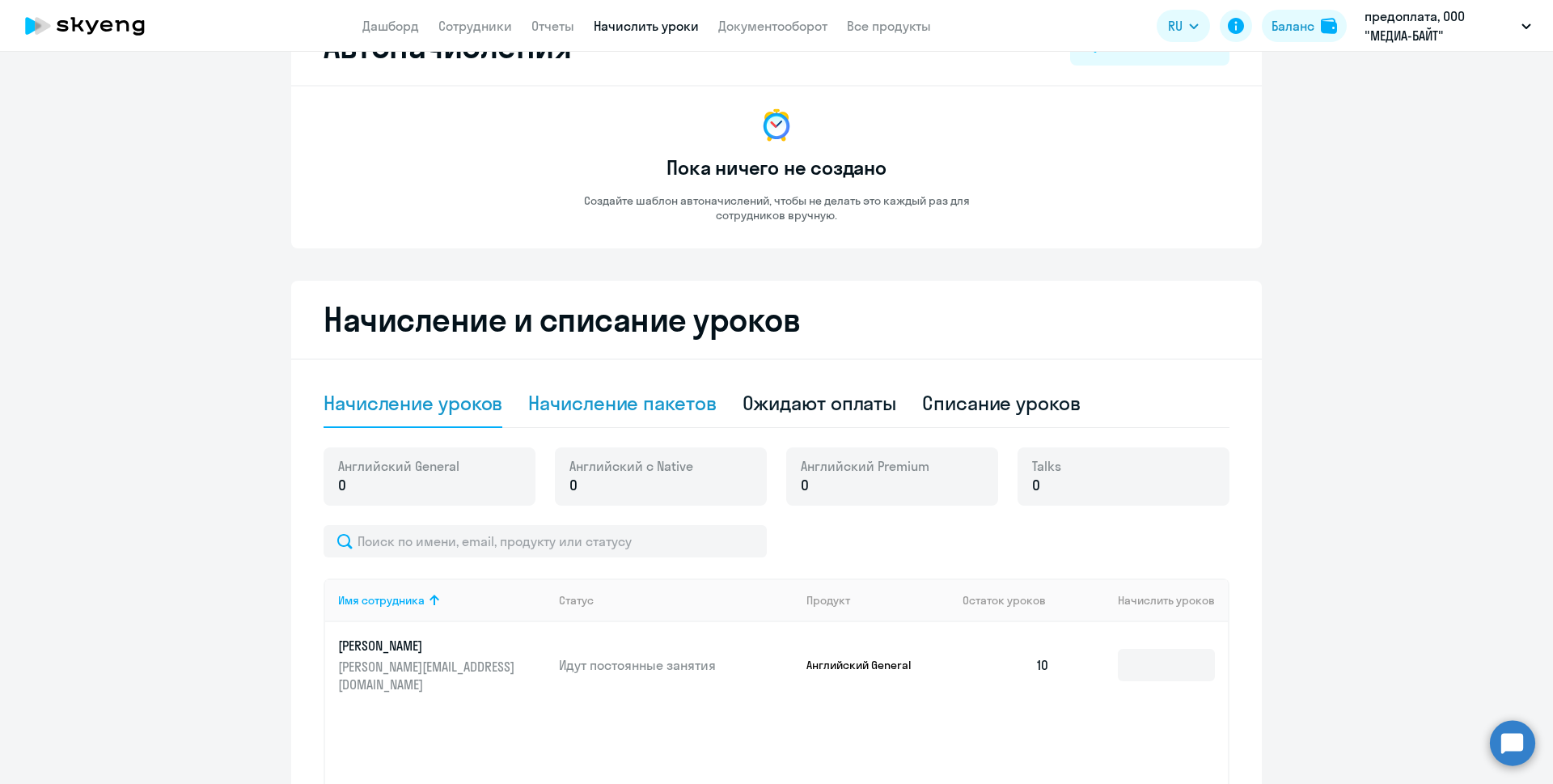
scroll to position [0, 0]
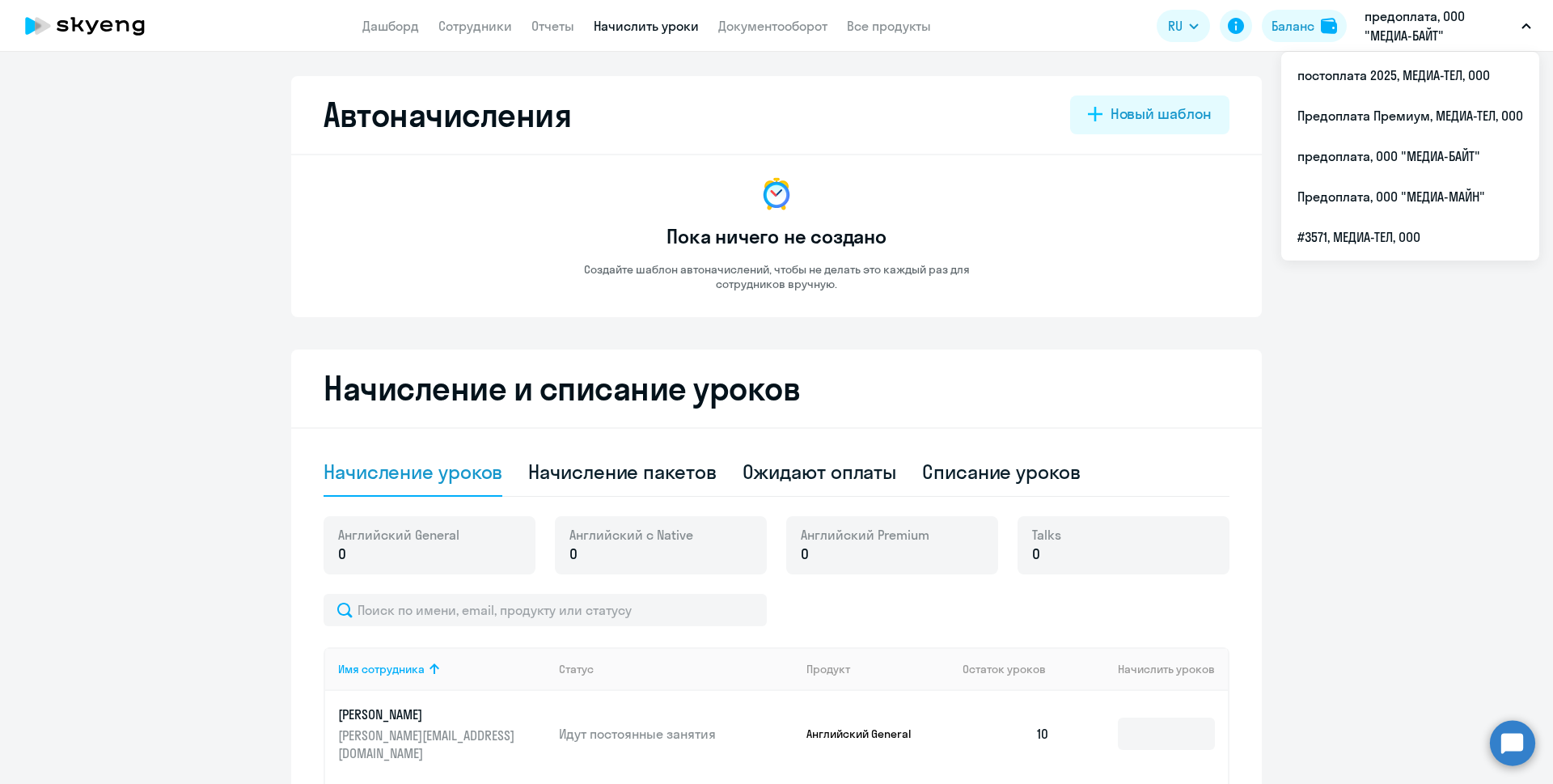
click at [1393, 32] on p "предоплата, ООО "МЕДИА-БАЙТ"" at bounding box center [1439, 25] width 150 height 39
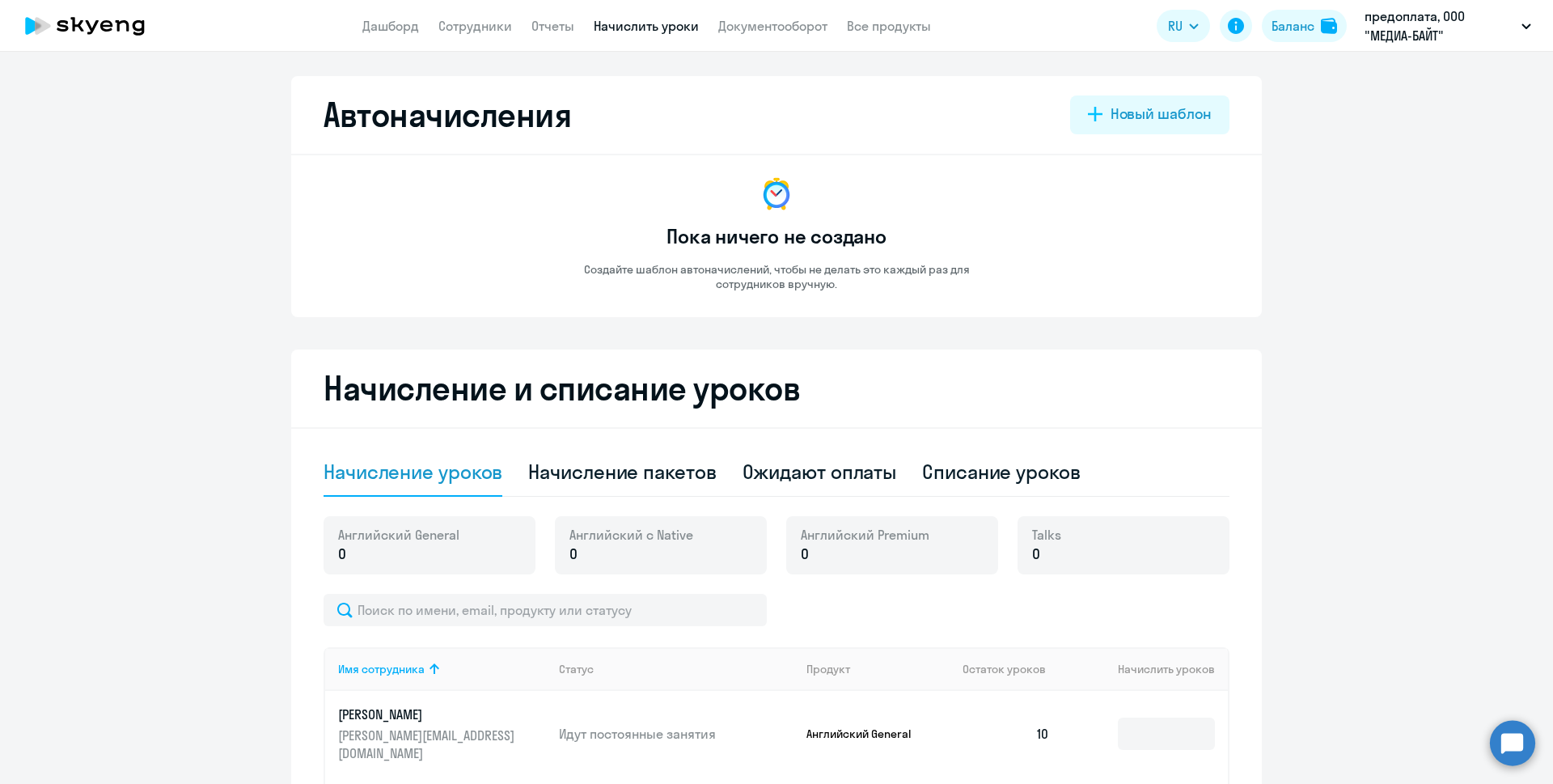
click at [1392, 34] on p "предоплата, ООО "МЕДИА-БАЙТ"" at bounding box center [1439, 25] width 150 height 39
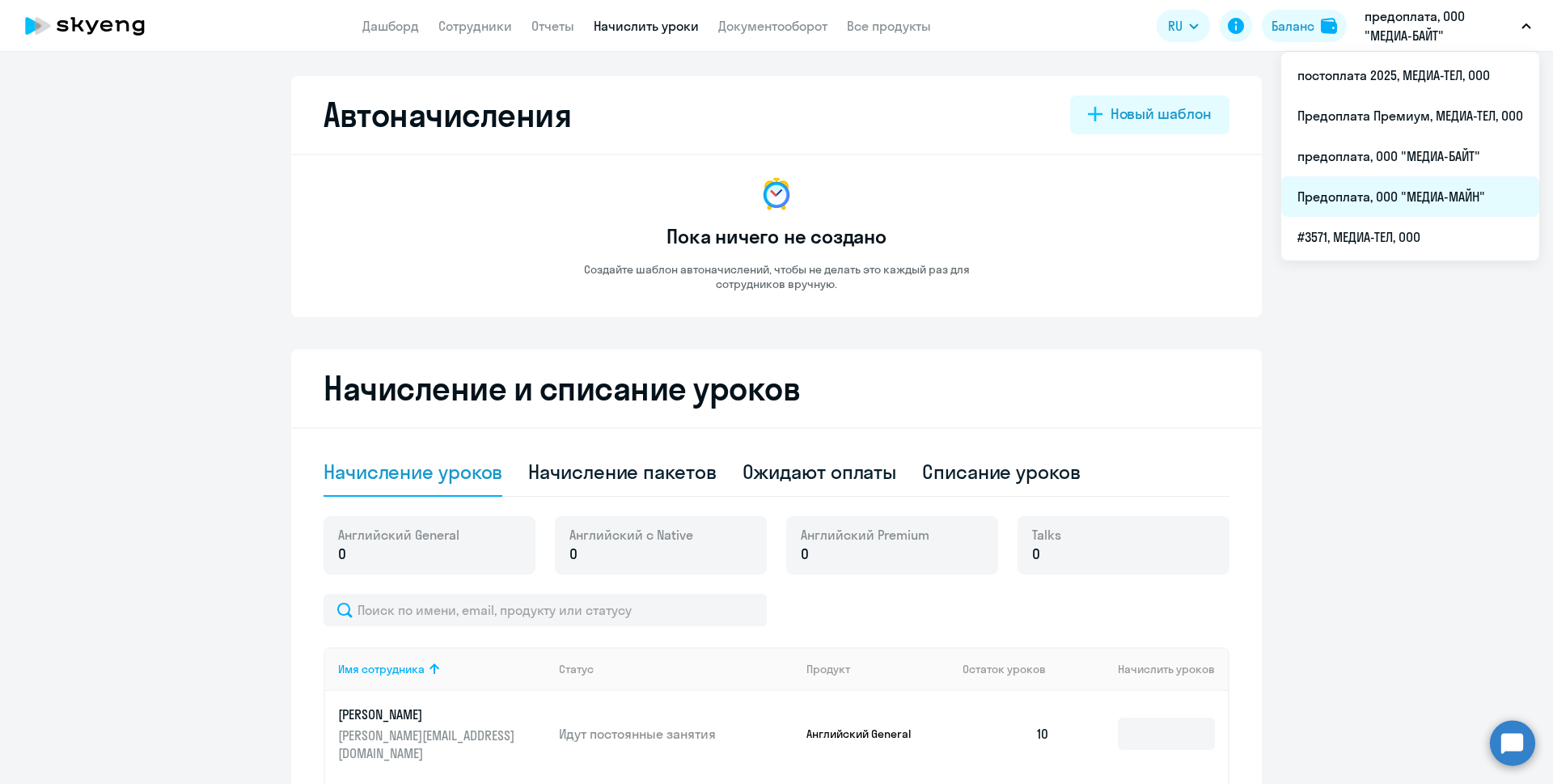
click at [1371, 185] on li "Предоплата, ООО "МЕДИА-МАЙН"" at bounding box center [1410, 196] width 258 height 40
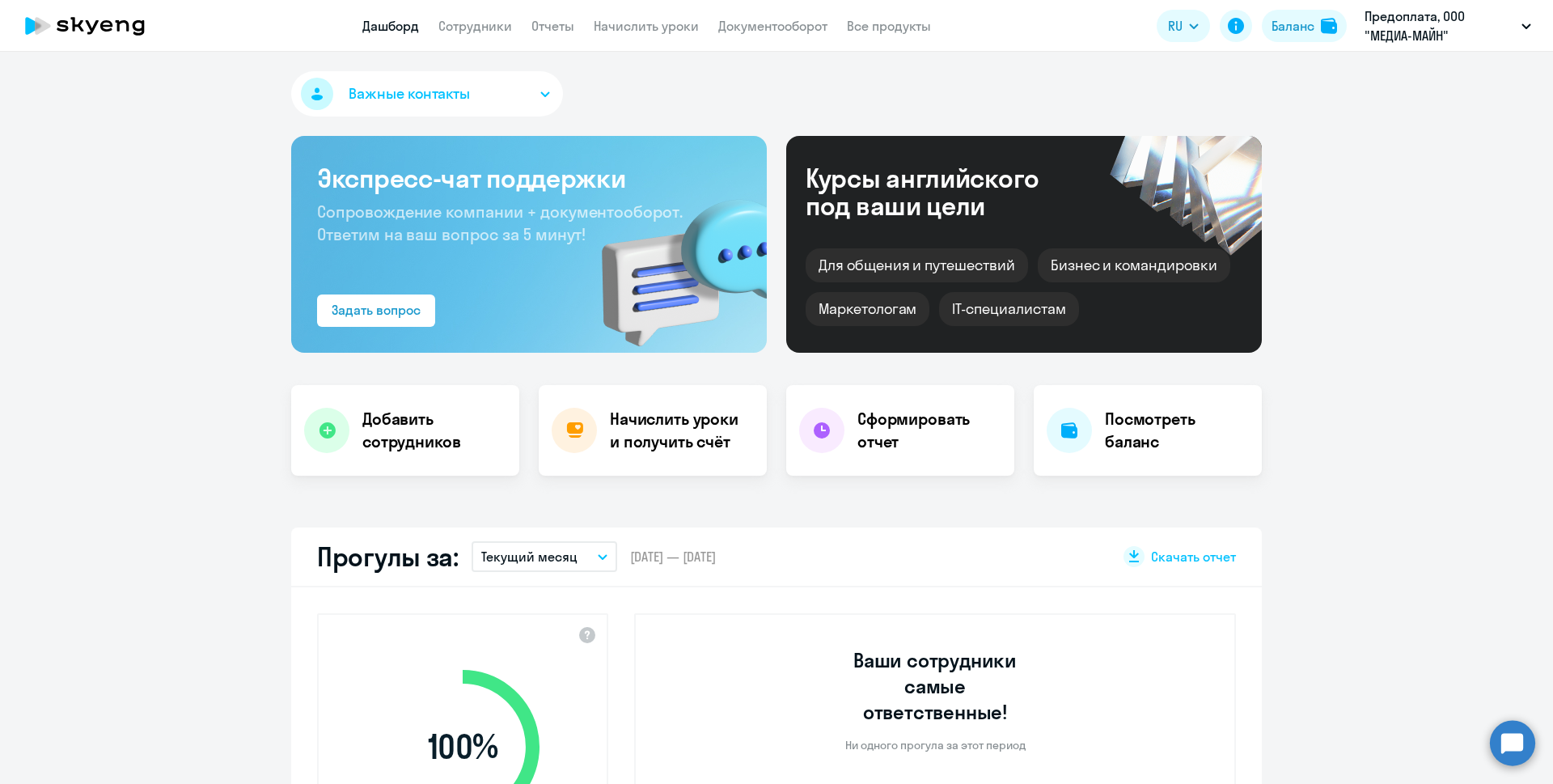
select select "30"
click at [704, 423] on h4 "Начислить уроки и получить счёт" at bounding box center [680, 430] width 141 height 45
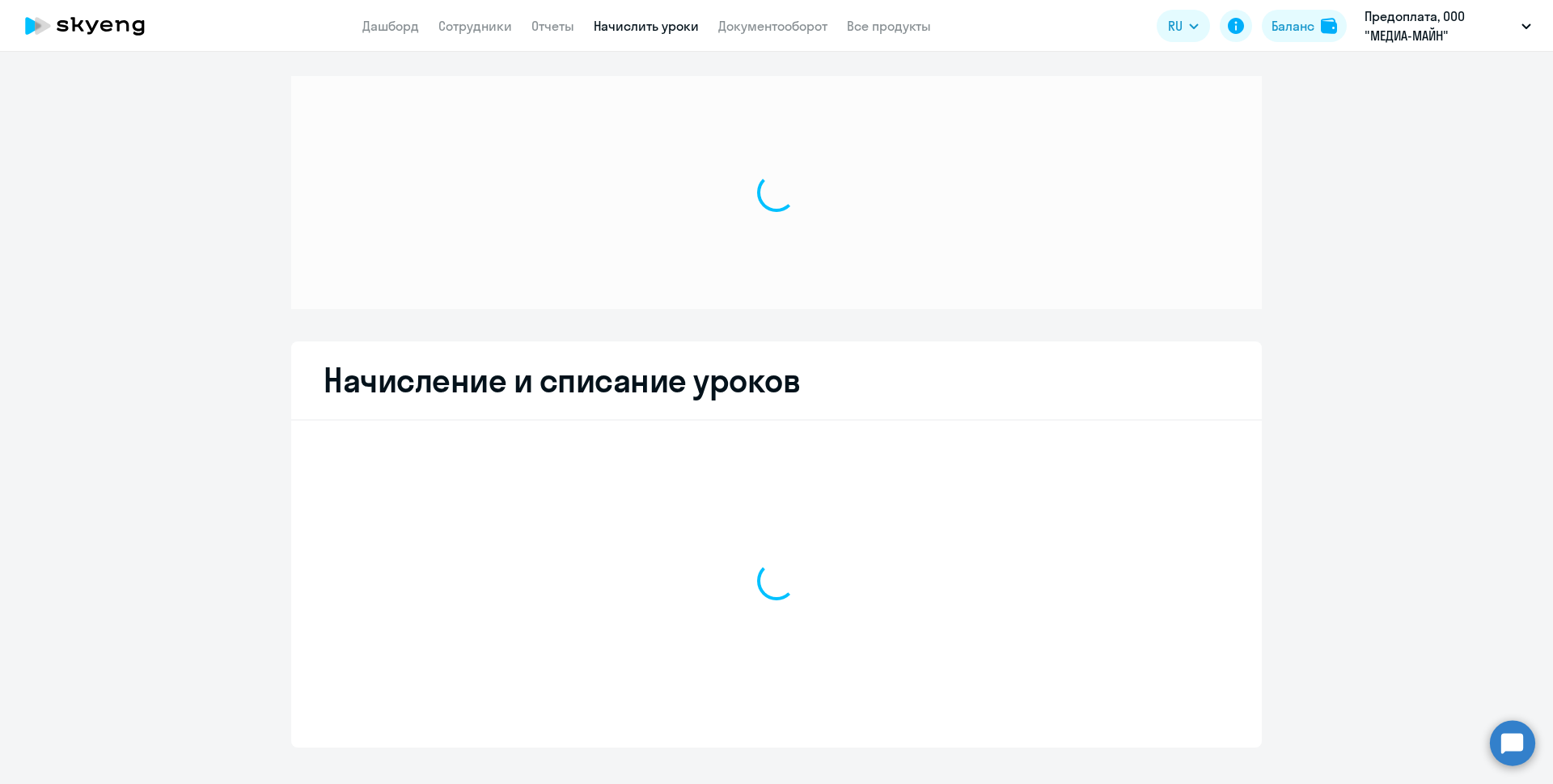
select select "10"
